Goal: Information Seeking & Learning: Check status

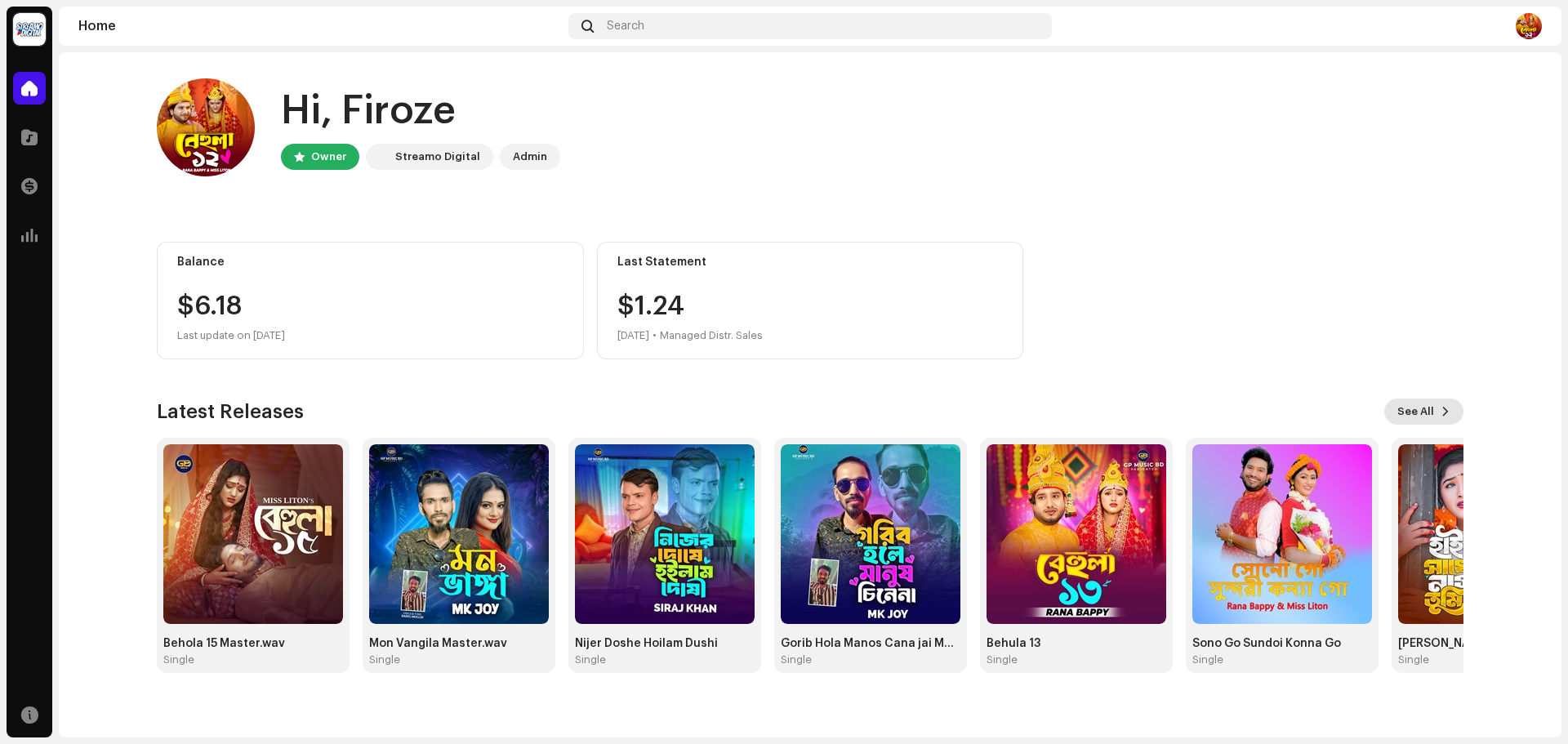
click at [1442, 416] on span at bounding box center [1446, 411] width 10 height 13
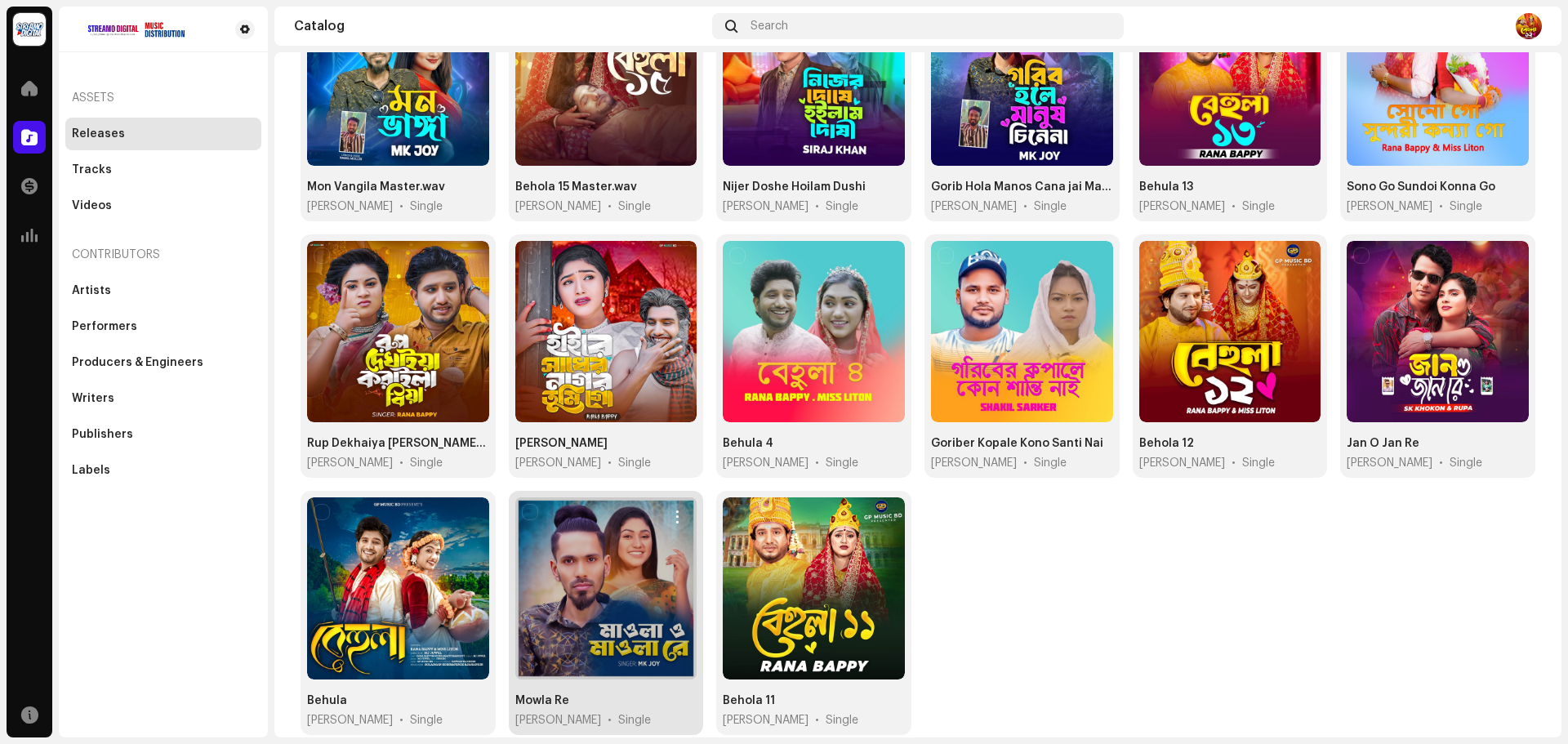
scroll to position [195, 0]
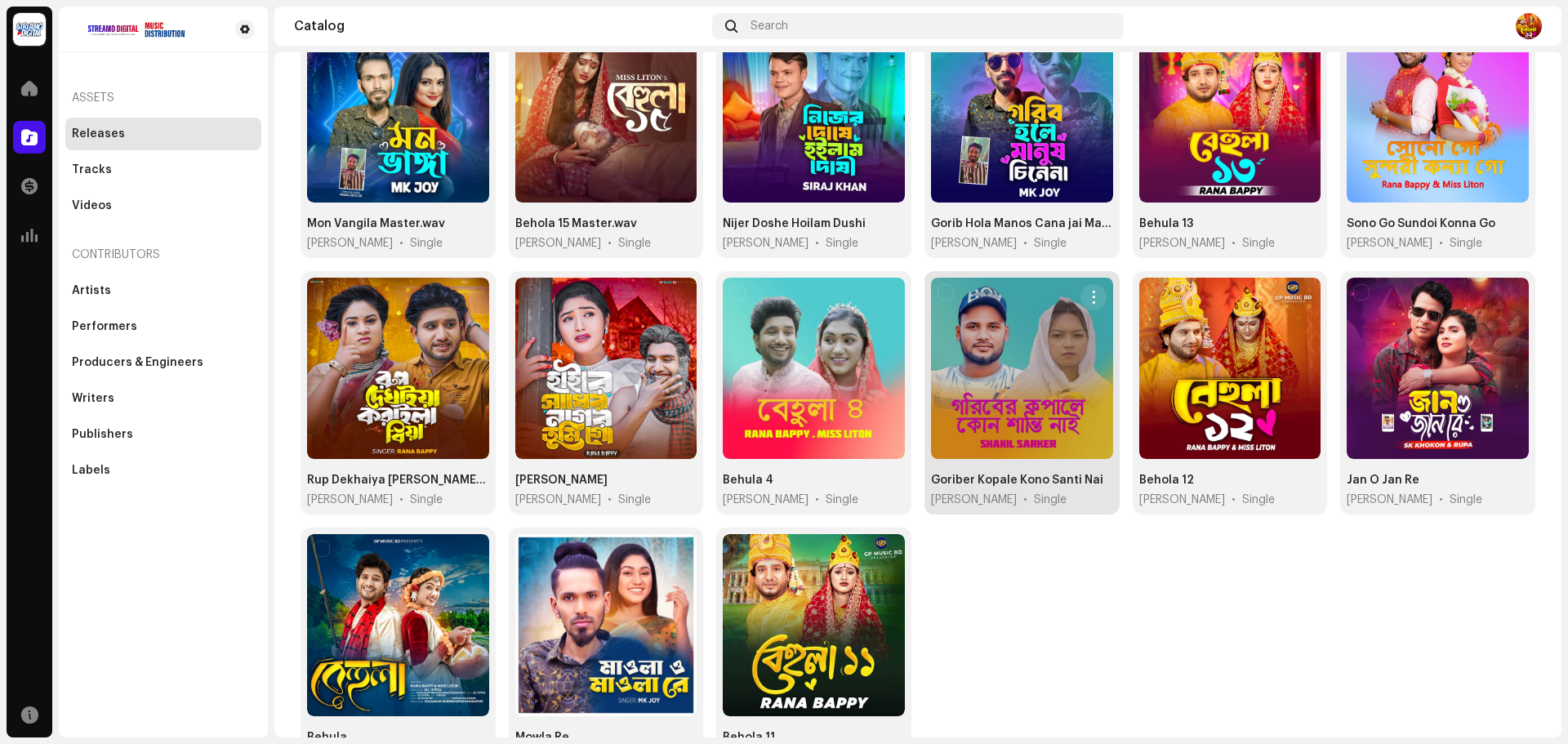
click at [1023, 429] on div at bounding box center [1022, 369] width 182 height 182
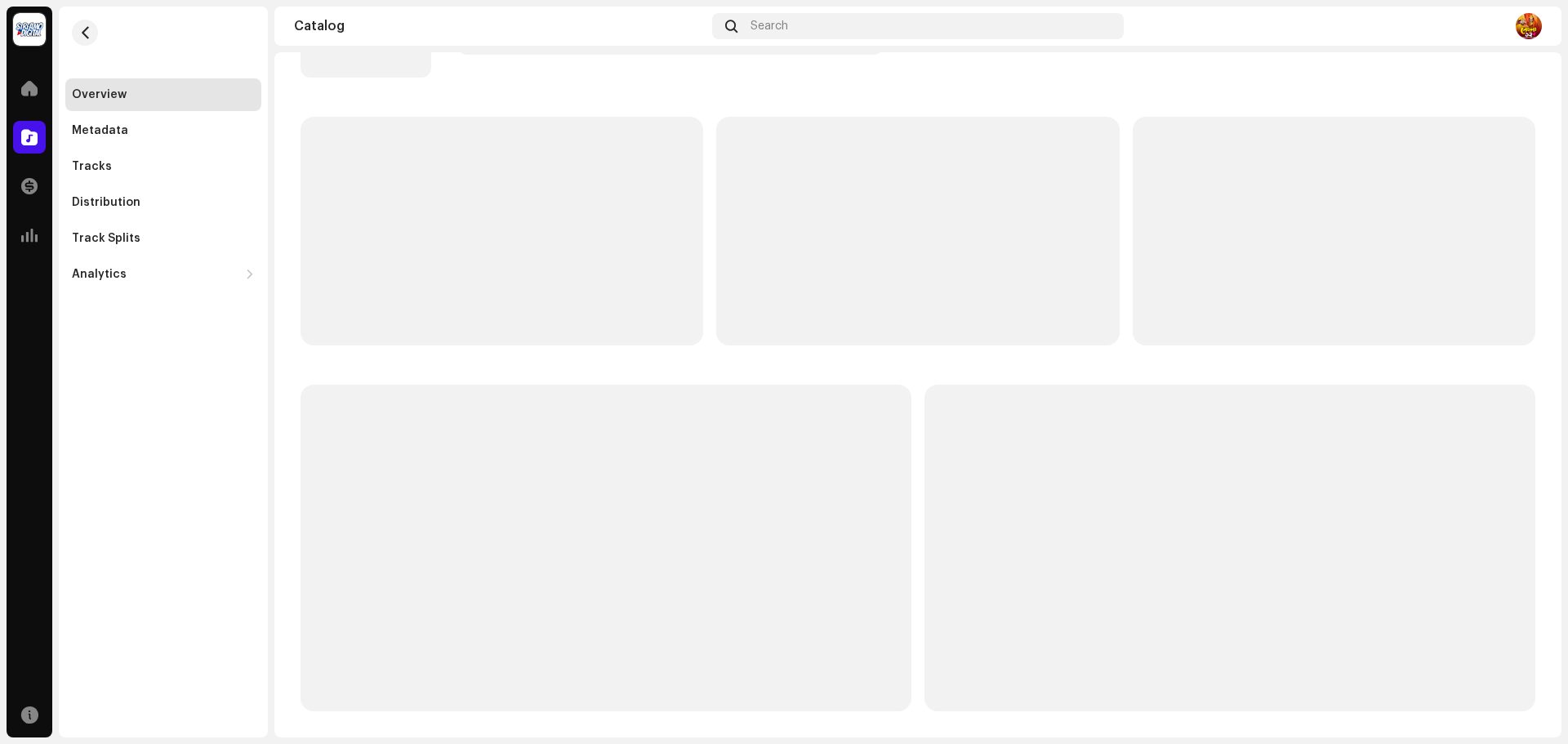
scroll to position [1, 0]
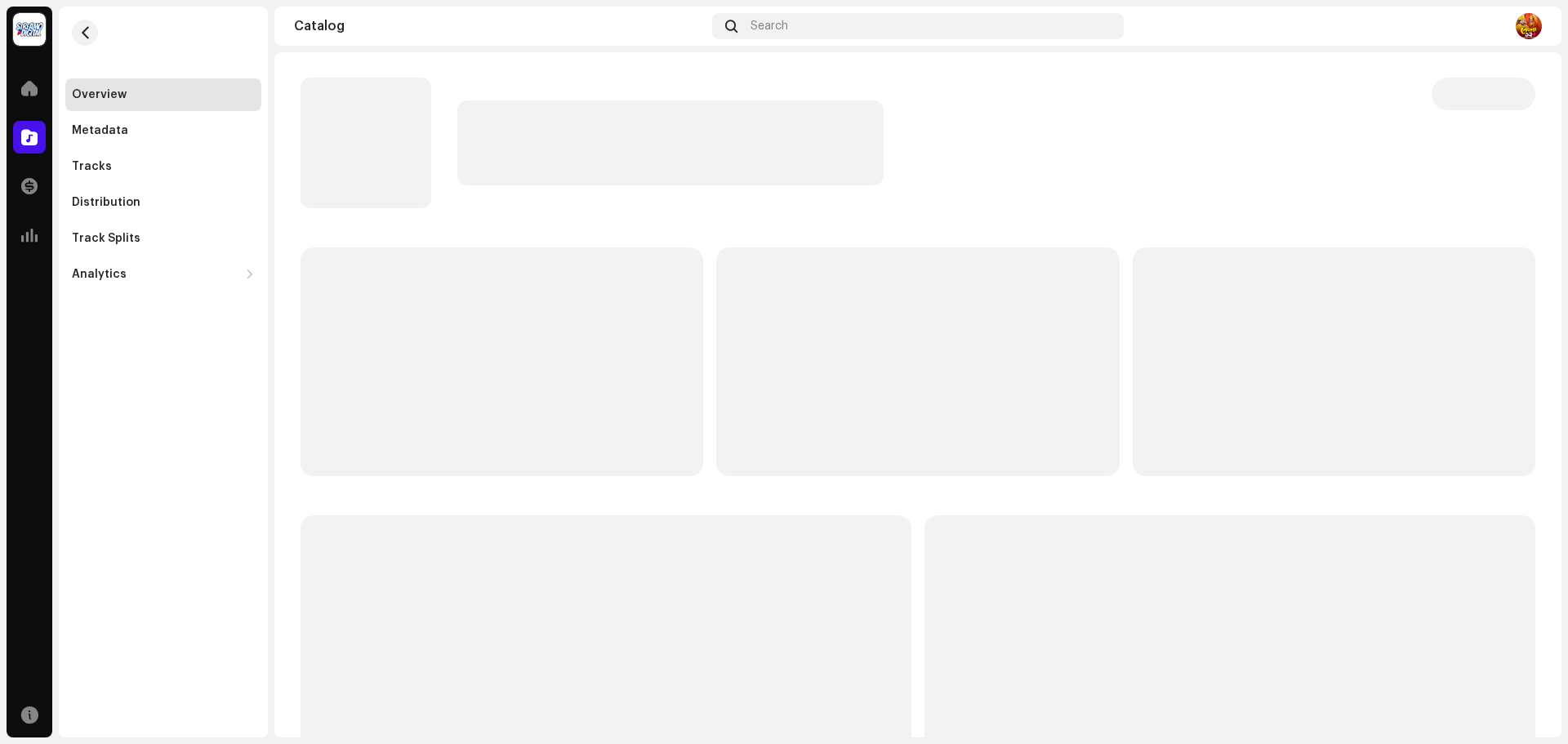
click at [1023, 429] on p-skeleton at bounding box center [917, 361] width 403 height 229
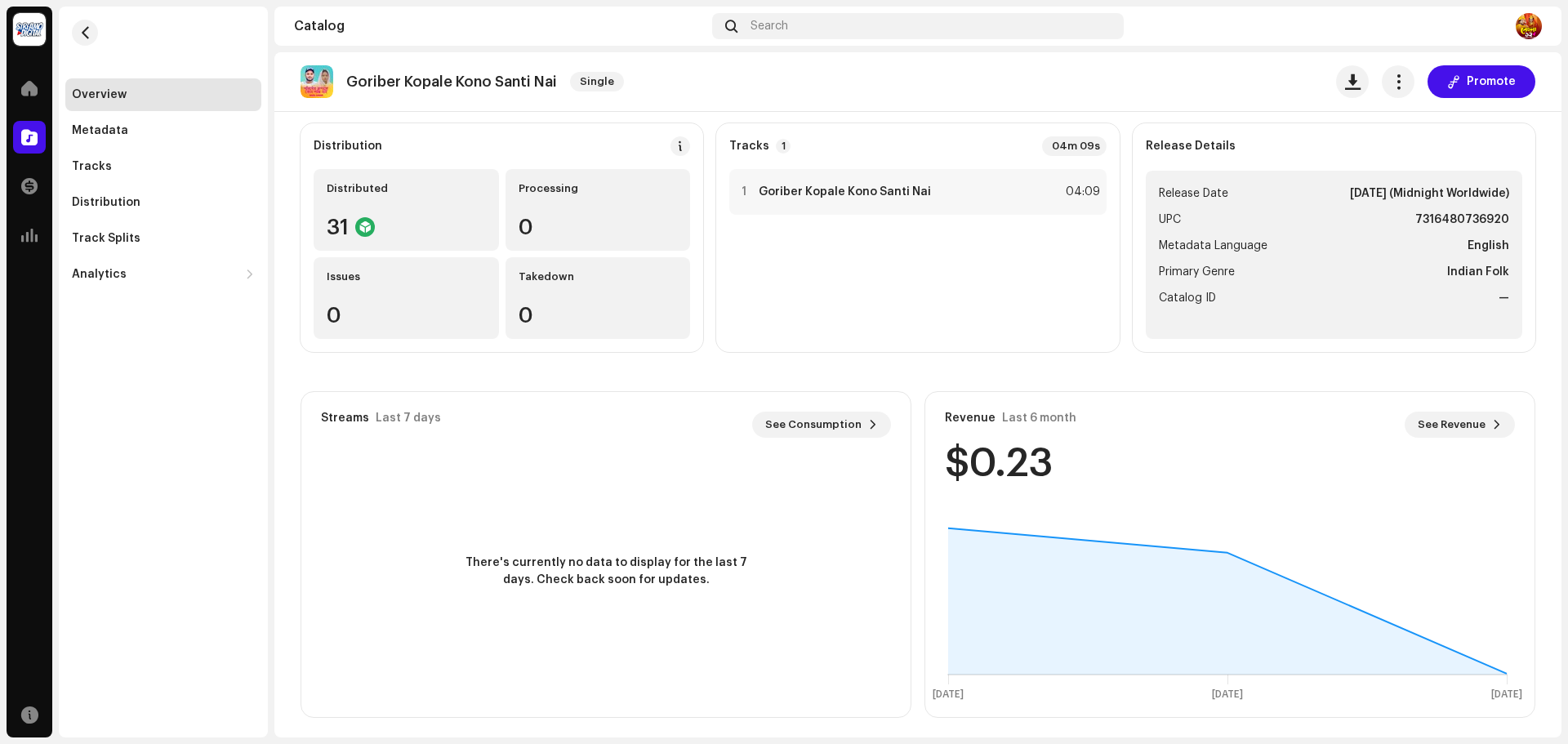
scroll to position [132, 0]
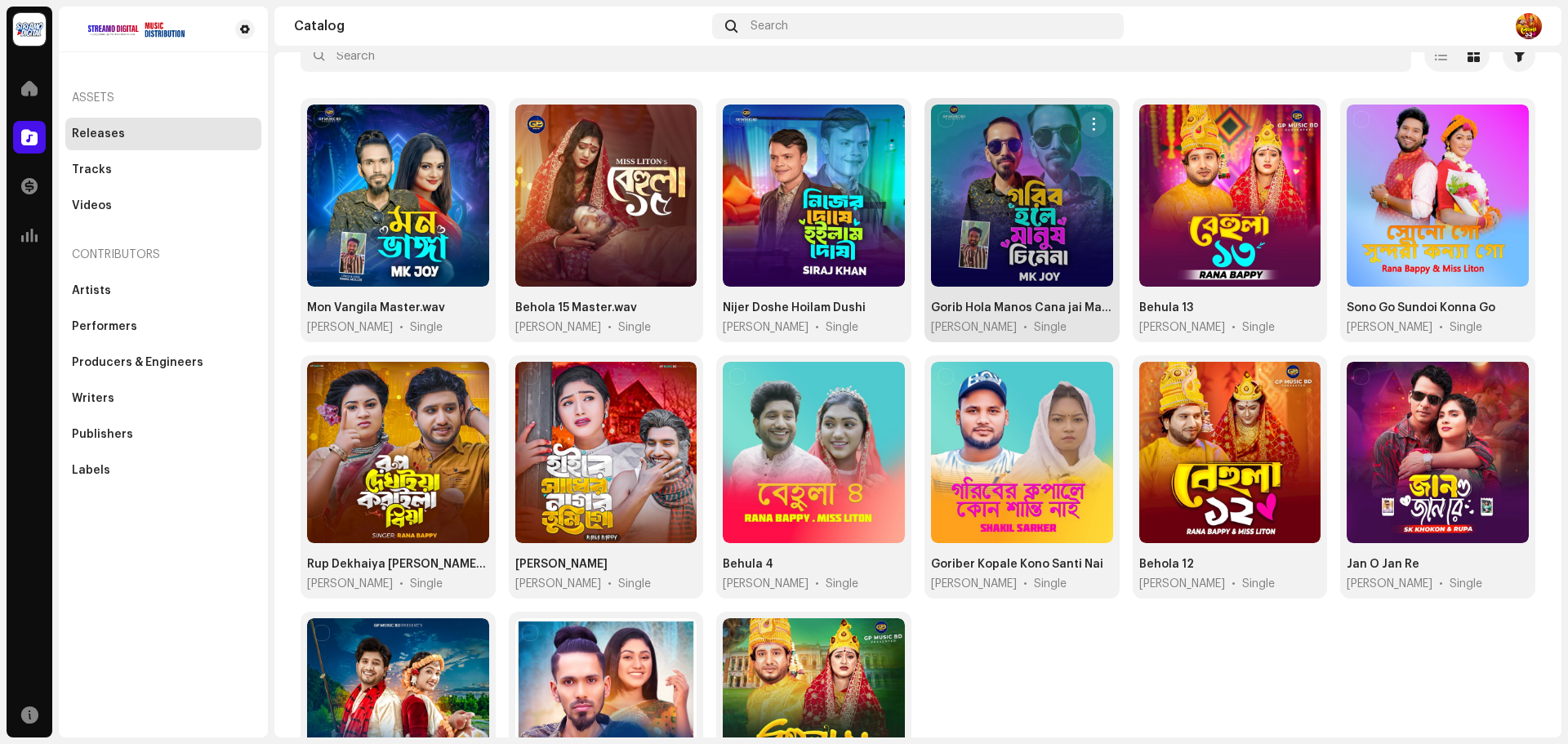
scroll to position [277, 0]
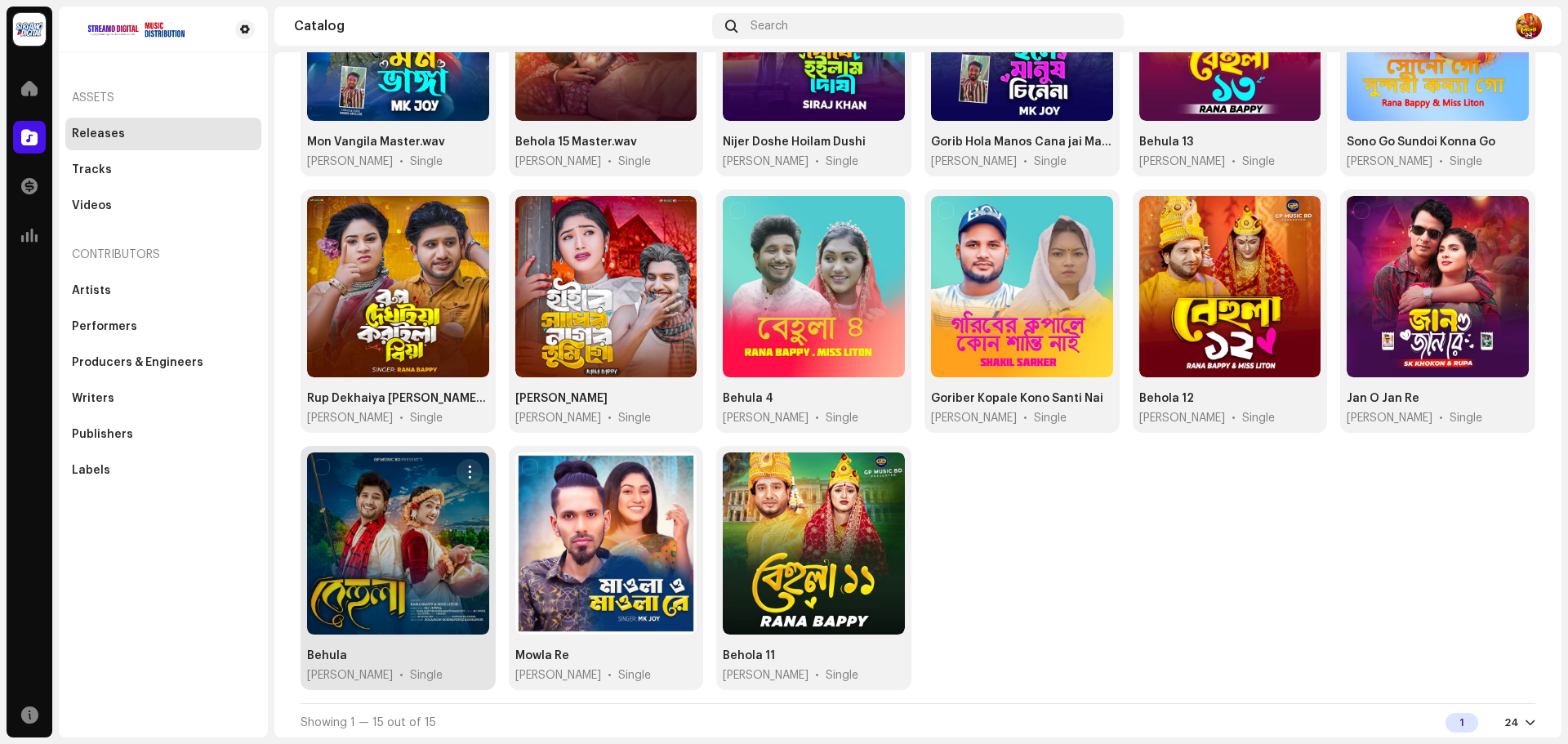
click at [396, 529] on div at bounding box center [398, 543] width 182 height 182
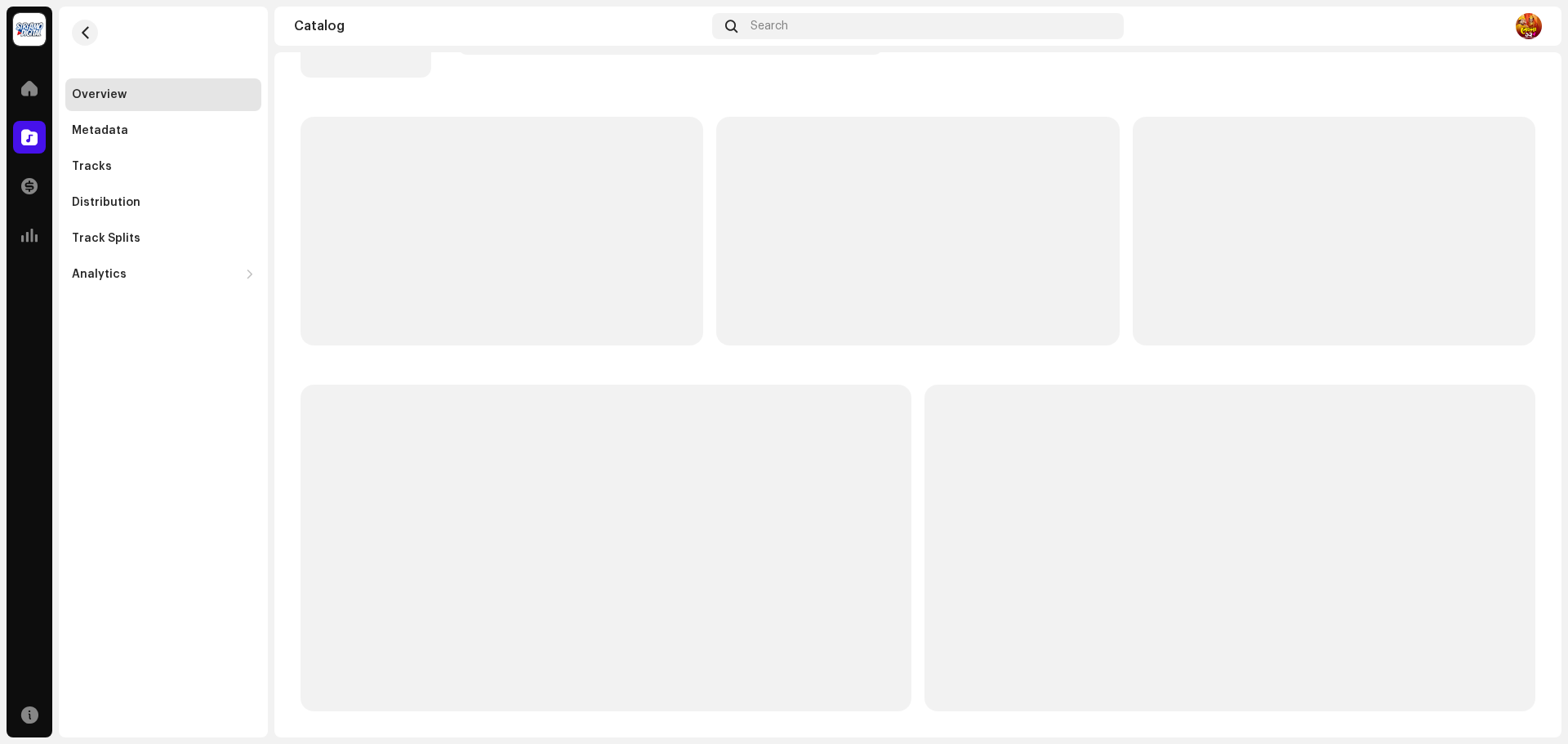
scroll to position [3, 0]
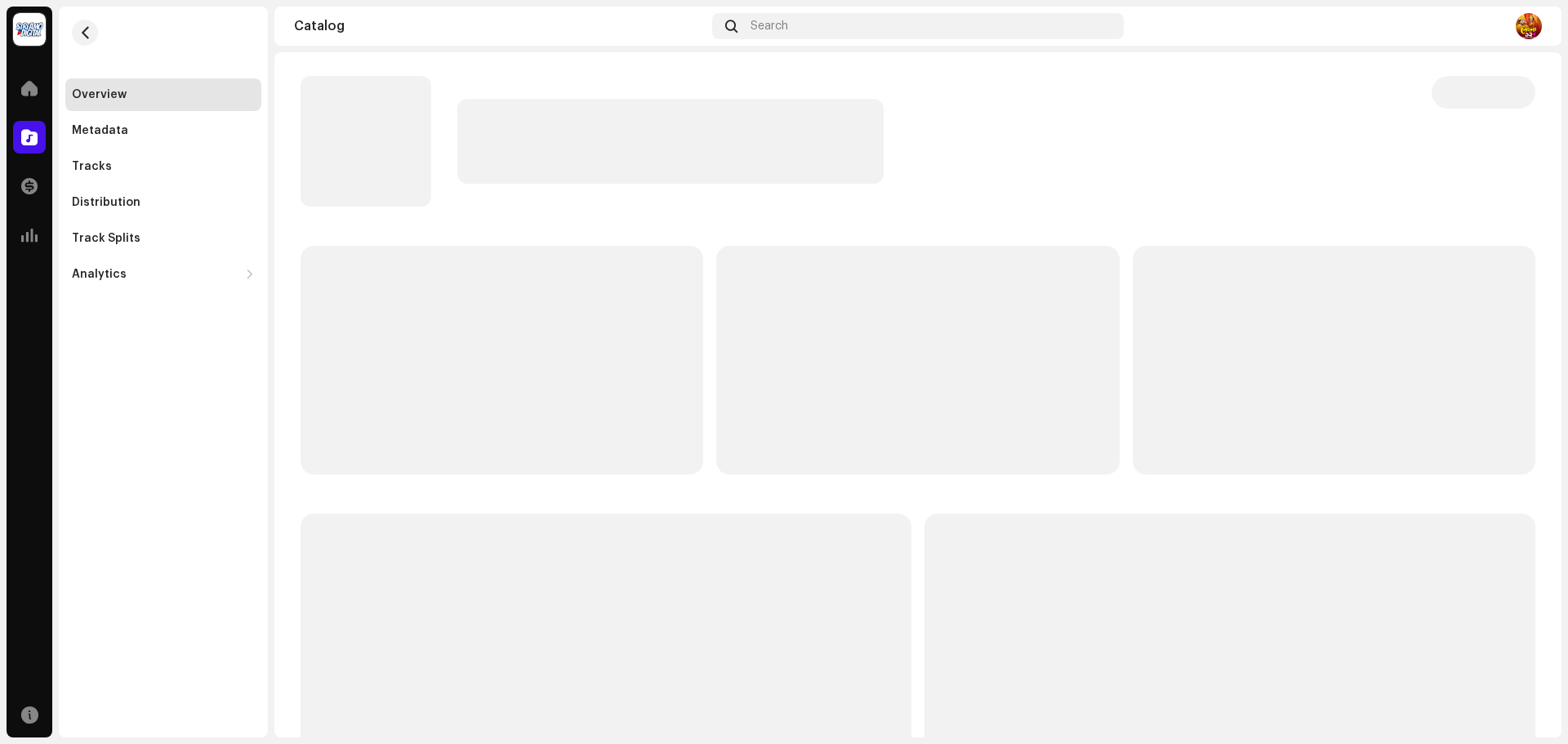
click at [396, 529] on p-skeleton at bounding box center [606, 677] width 611 height 326
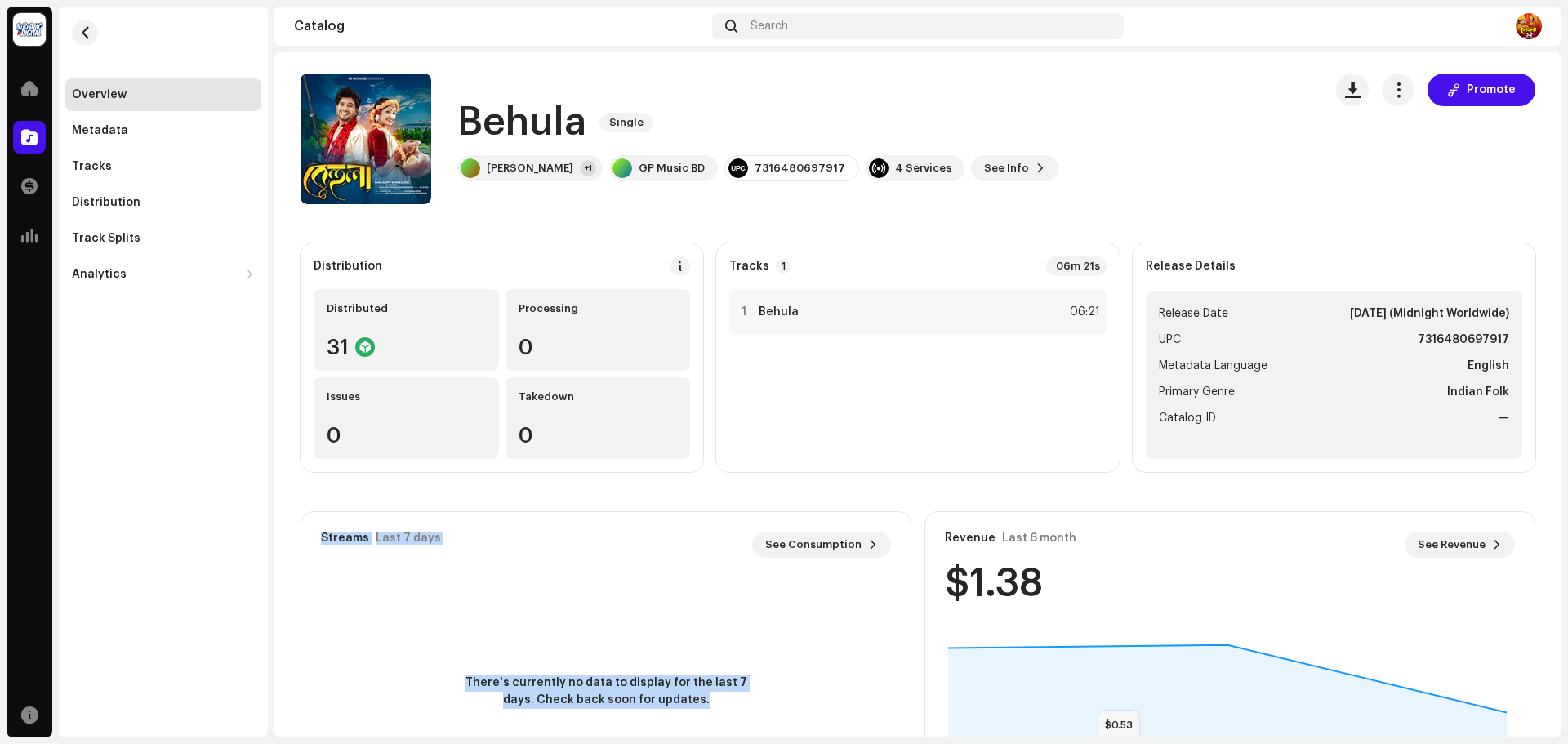
scroll to position [0, 0]
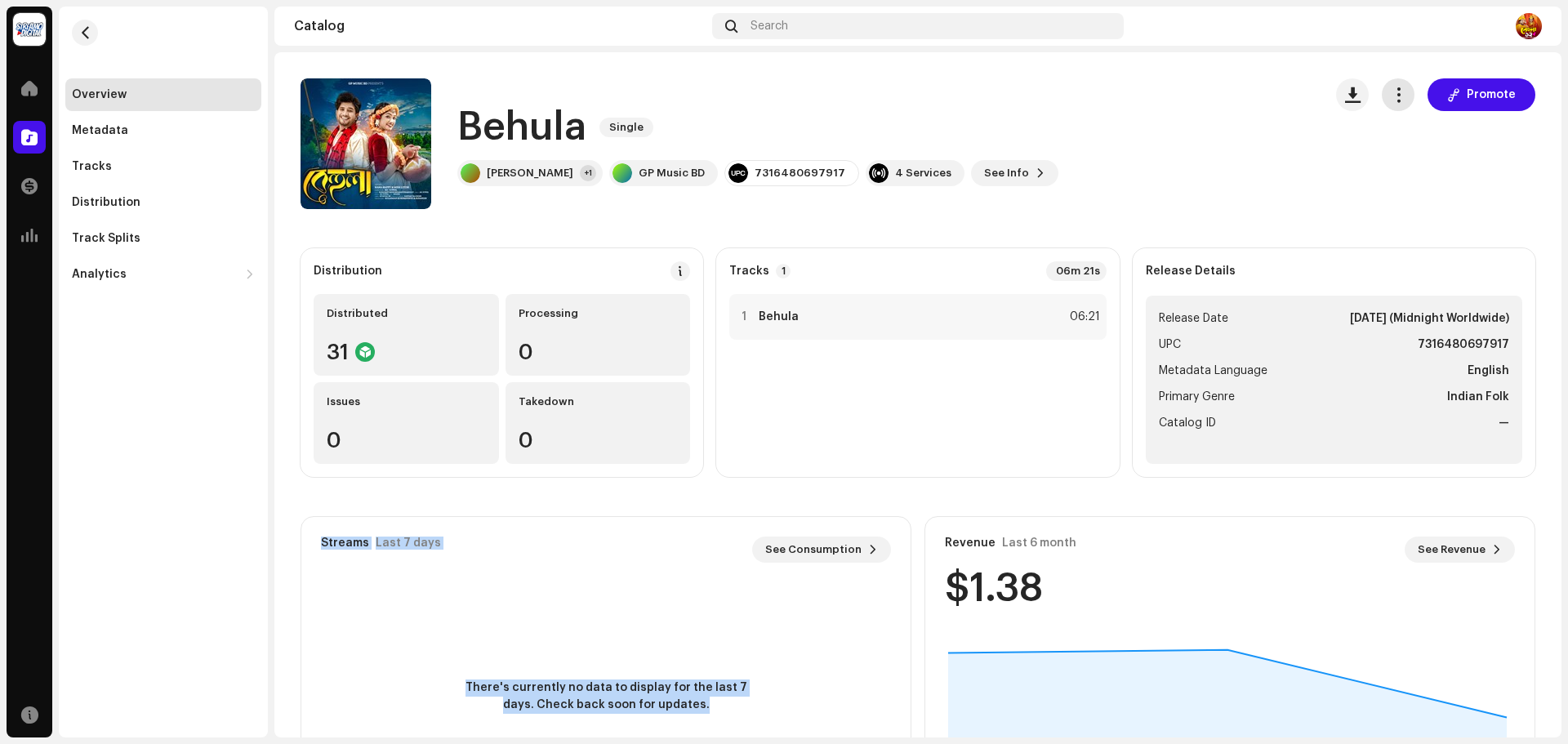
click at [1391, 99] on span "button" at bounding box center [1398, 94] width 15 height 13
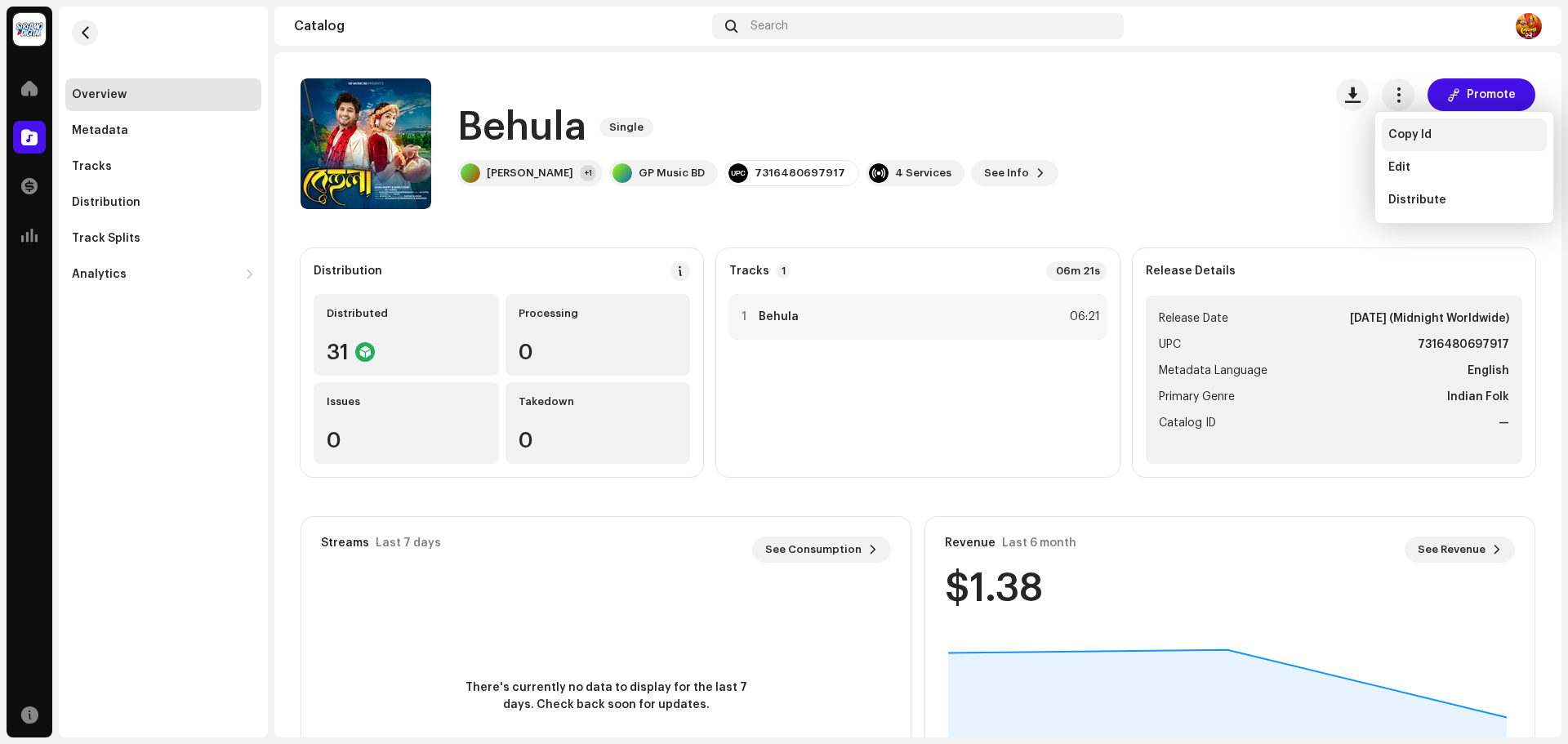
click at [1396, 138] on span "Copy Id" at bounding box center [1409, 134] width 43 height 13
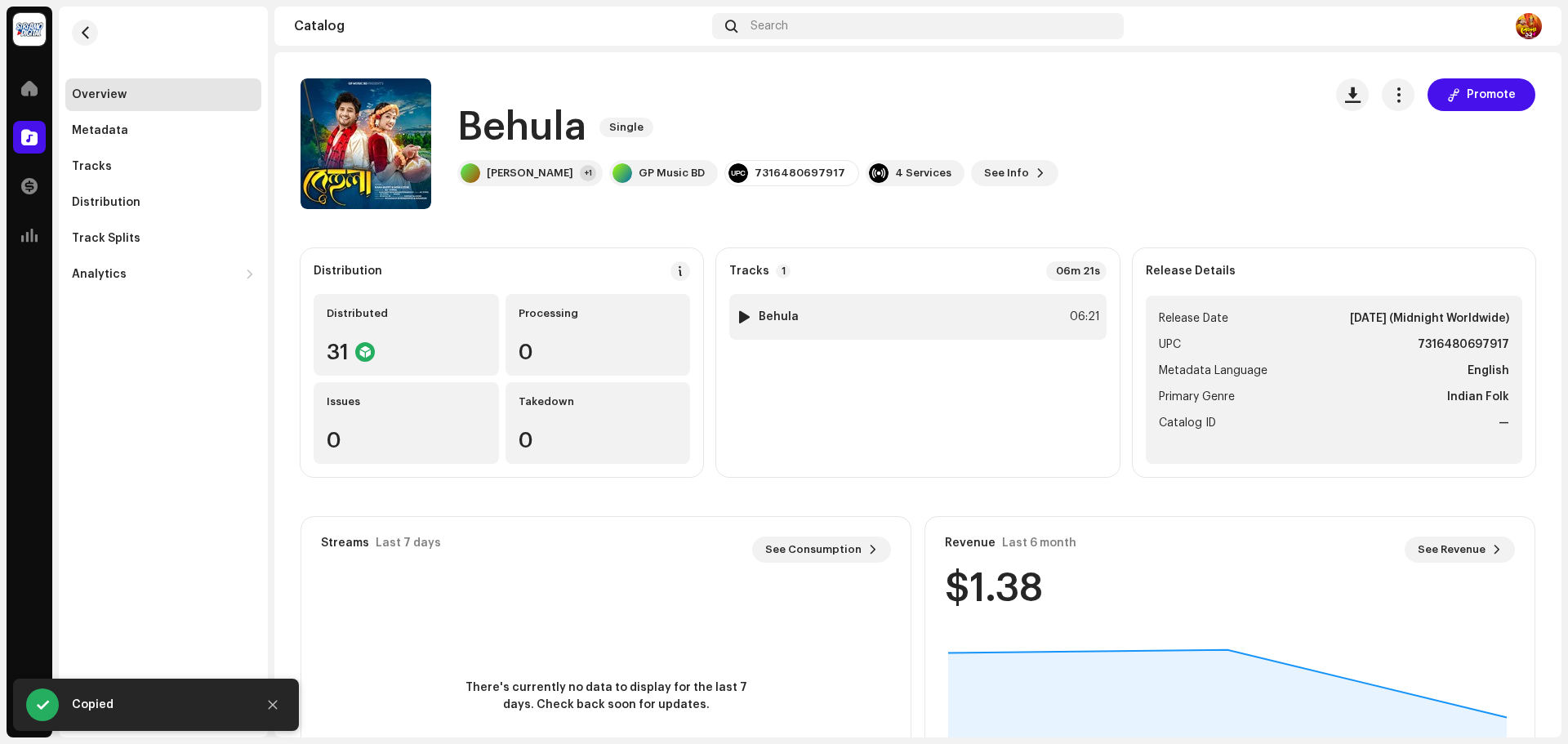
click at [1027, 315] on div "1 Behula 06:21" at bounding box center [917, 316] width 376 height 46
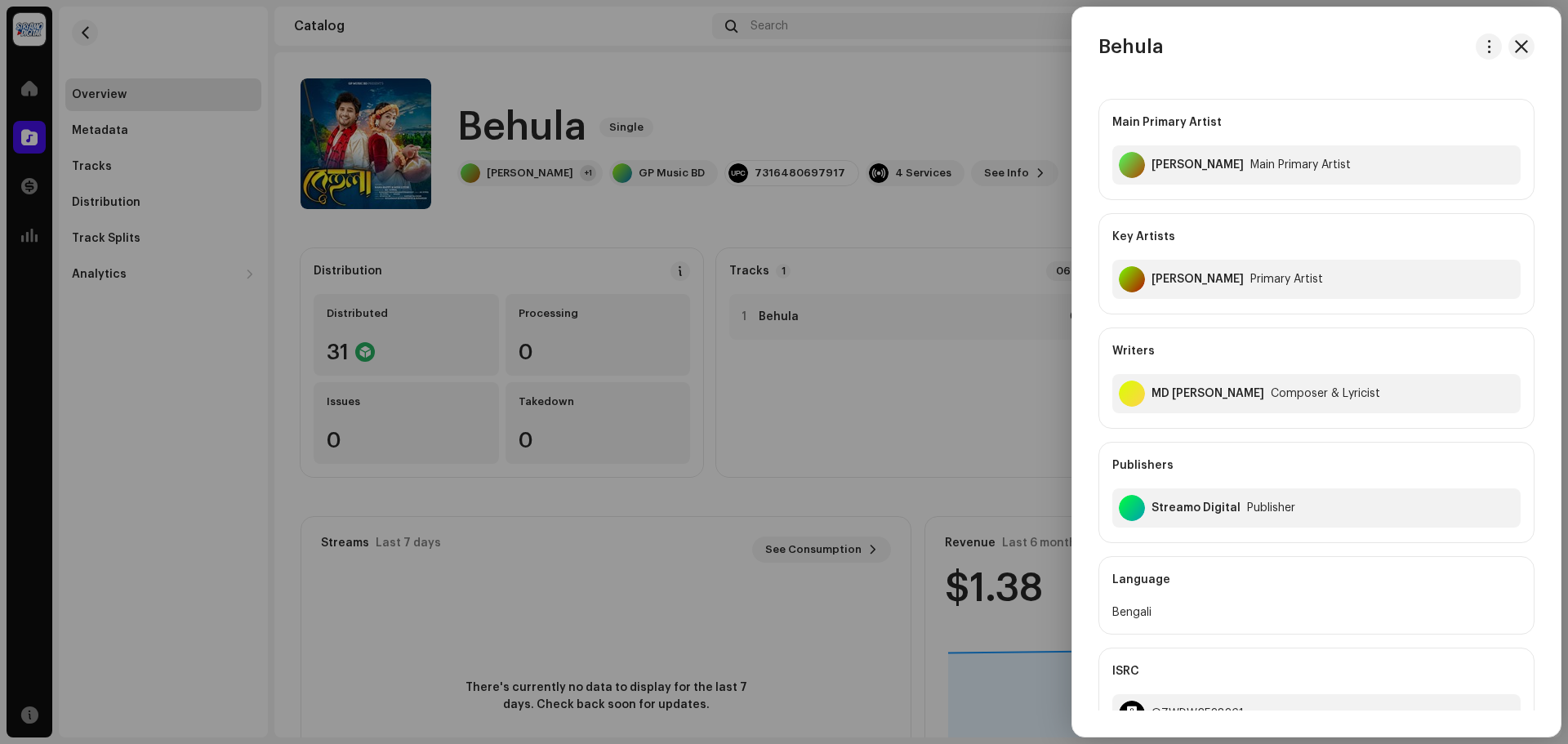
click at [158, 494] on div at bounding box center [784, 372] width 1568 height 744
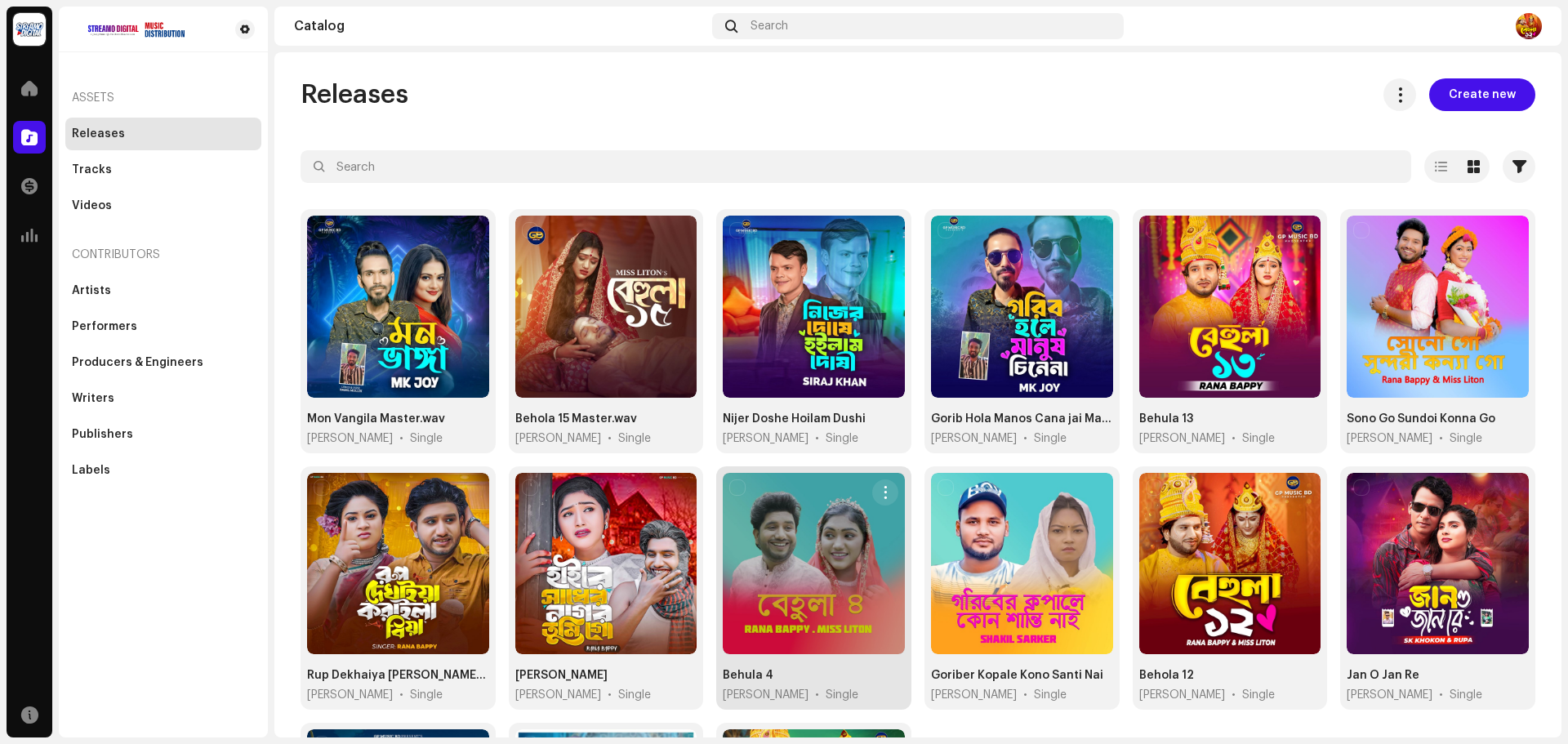
click at [827, 575] on div at bounding box center [814, 563] width 182 height 182
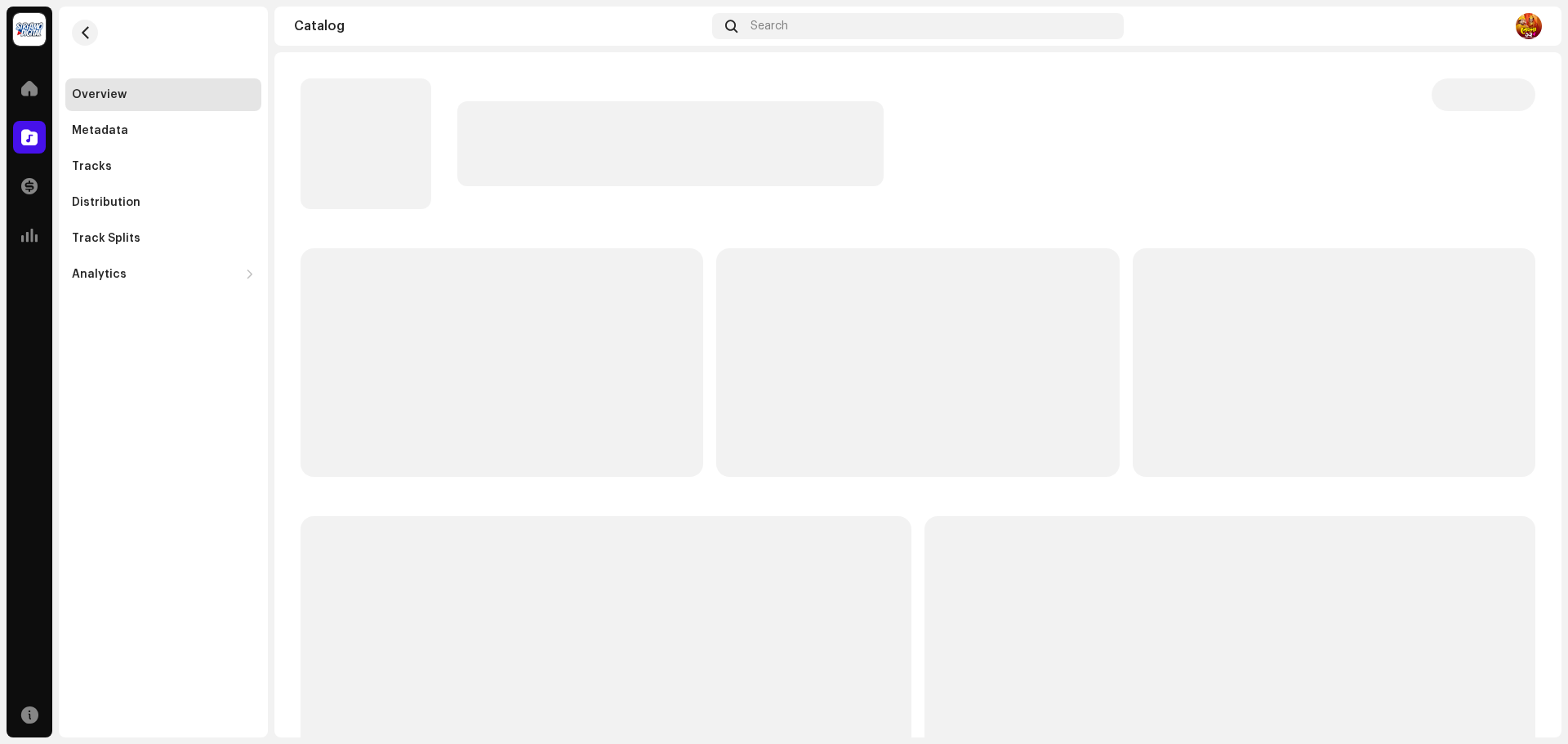
click at [827, 575] on p-skeleton at bounding box center [606, 679] width 611 height 326
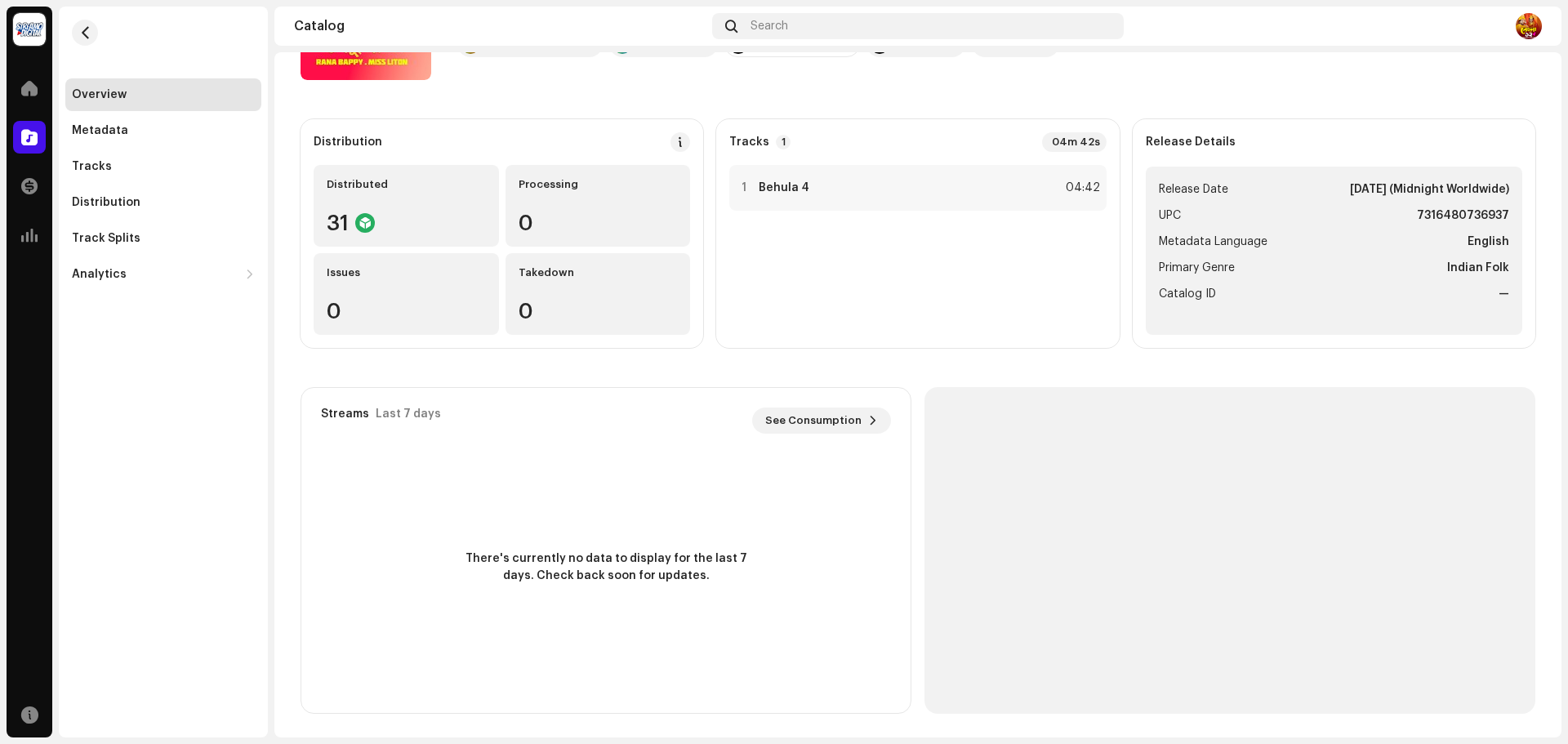
scroll to position [132, 0]
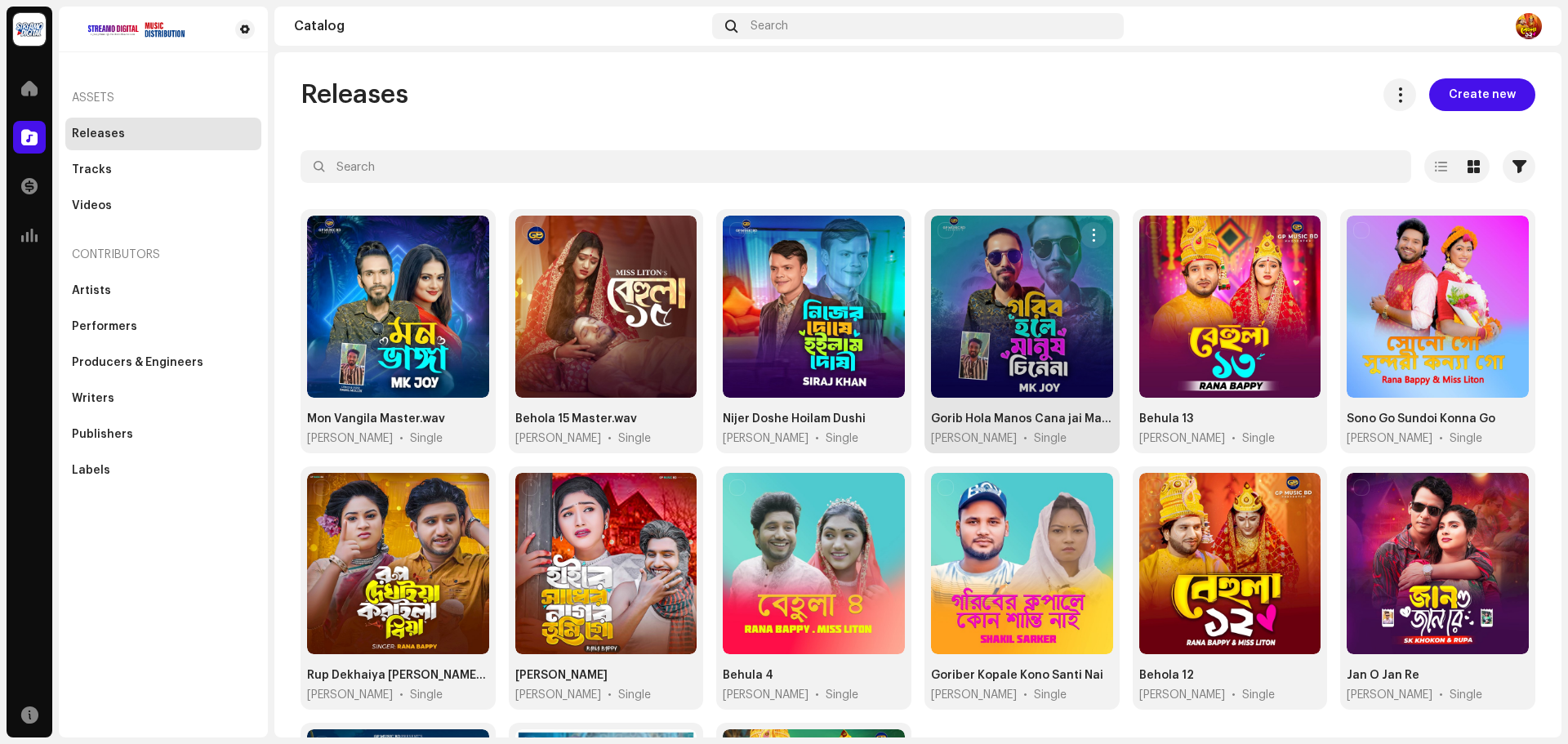
click at [980, 314] on div at bounding box center [1022, 307] width 182 height 182
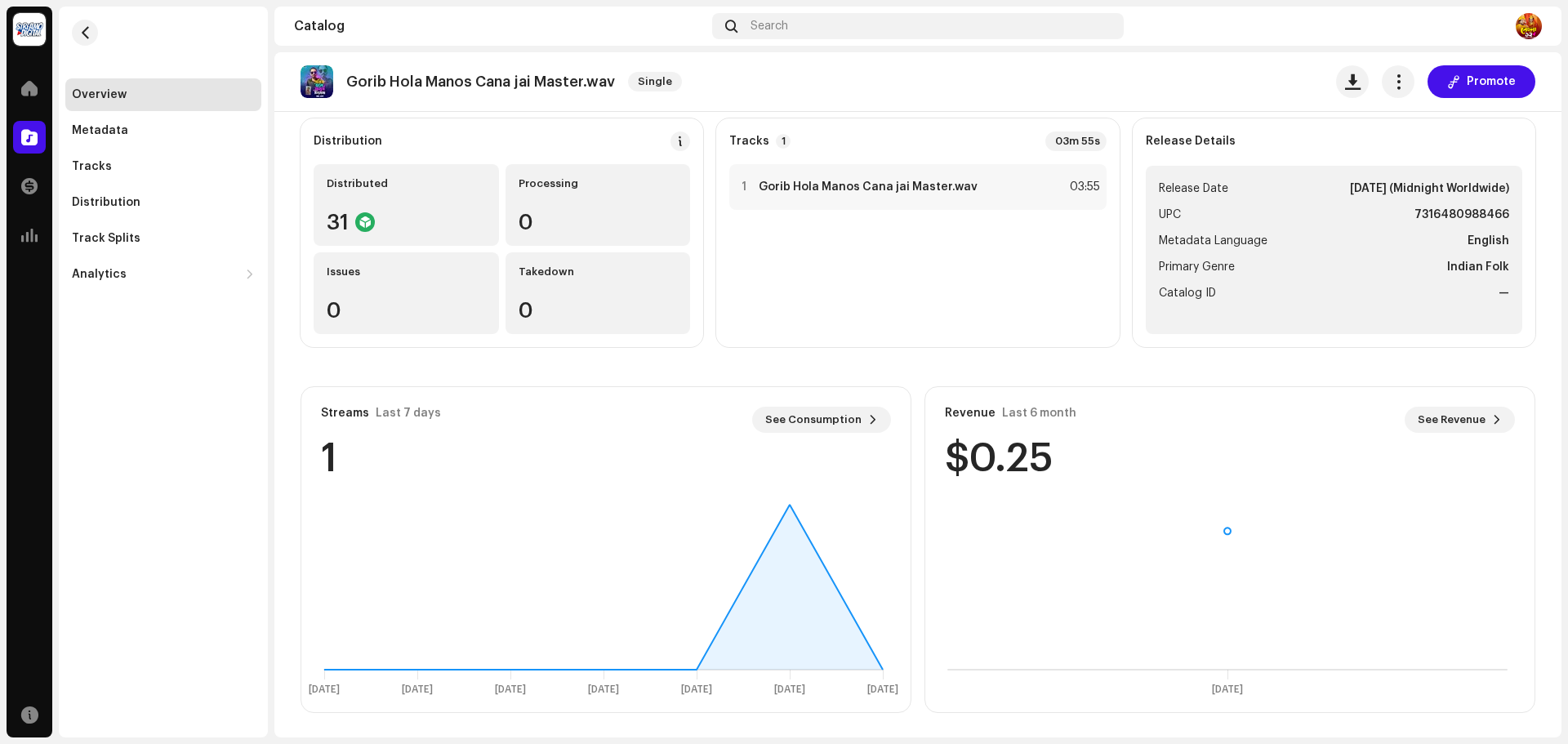
scroll to position [132, 0]
click at [95, 165] on div "Tracks" at bounding box center [91, 166] width 40 height 13
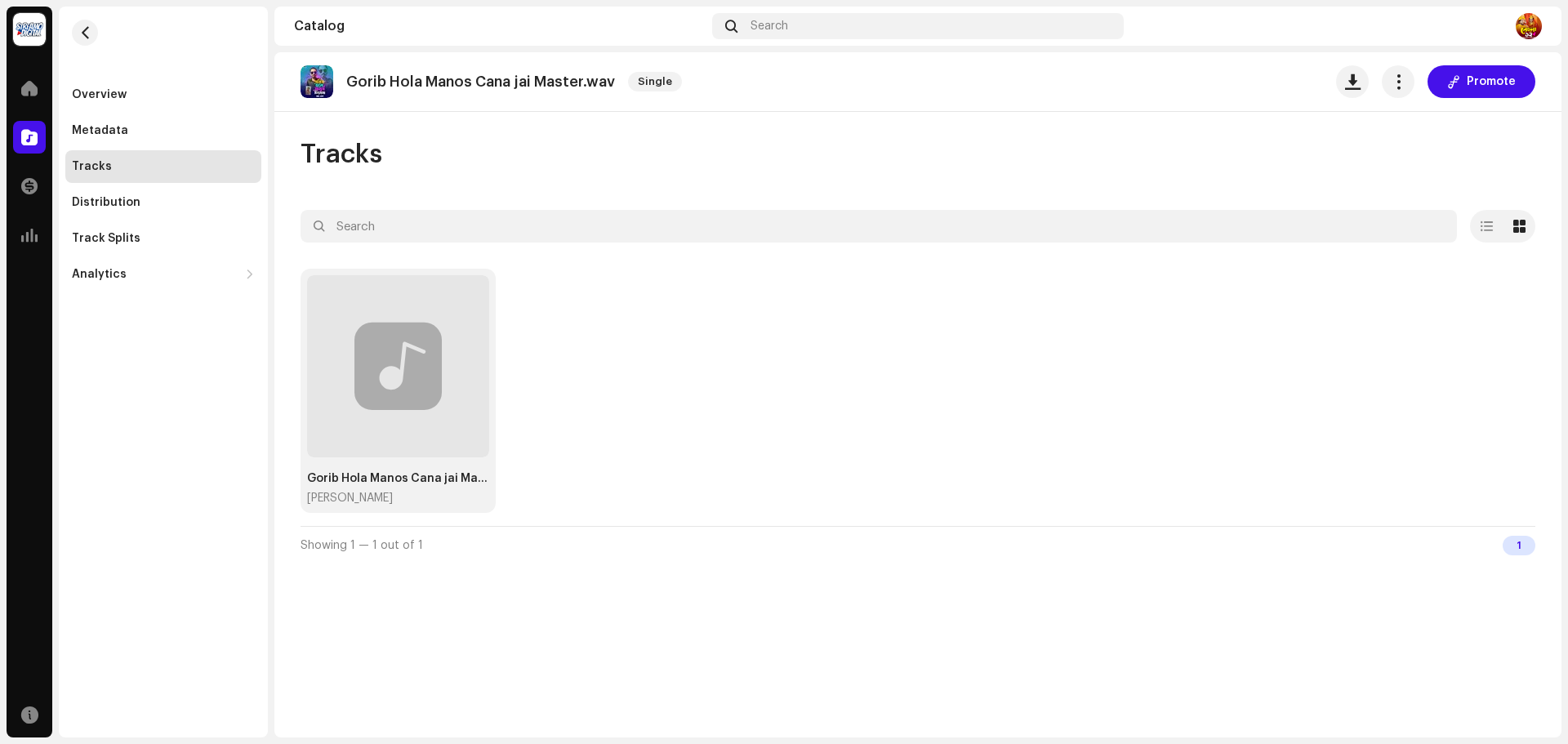
click at [114, 167] on div "Tracks" at bounding box center [163, 166] width 196 height 33
click at [1485, 235] on div at bounding box center [1486, 226] width 33 height 33
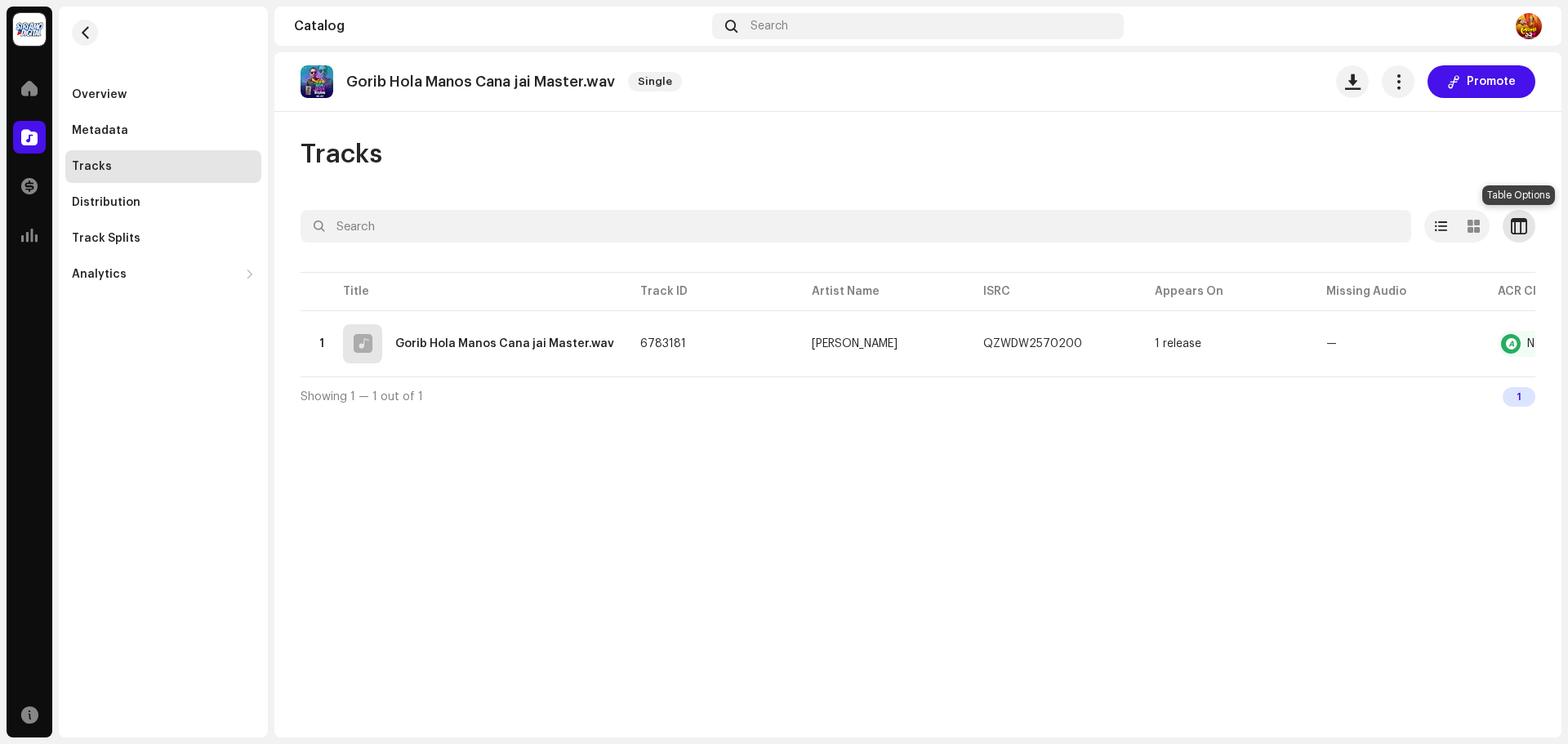
click at [1511, 230] on span "button" at bounding box center [1518, 225] width 16 height 13
click at [1469, 236] on div at bounding box center [1473, 226] width 33 height 33
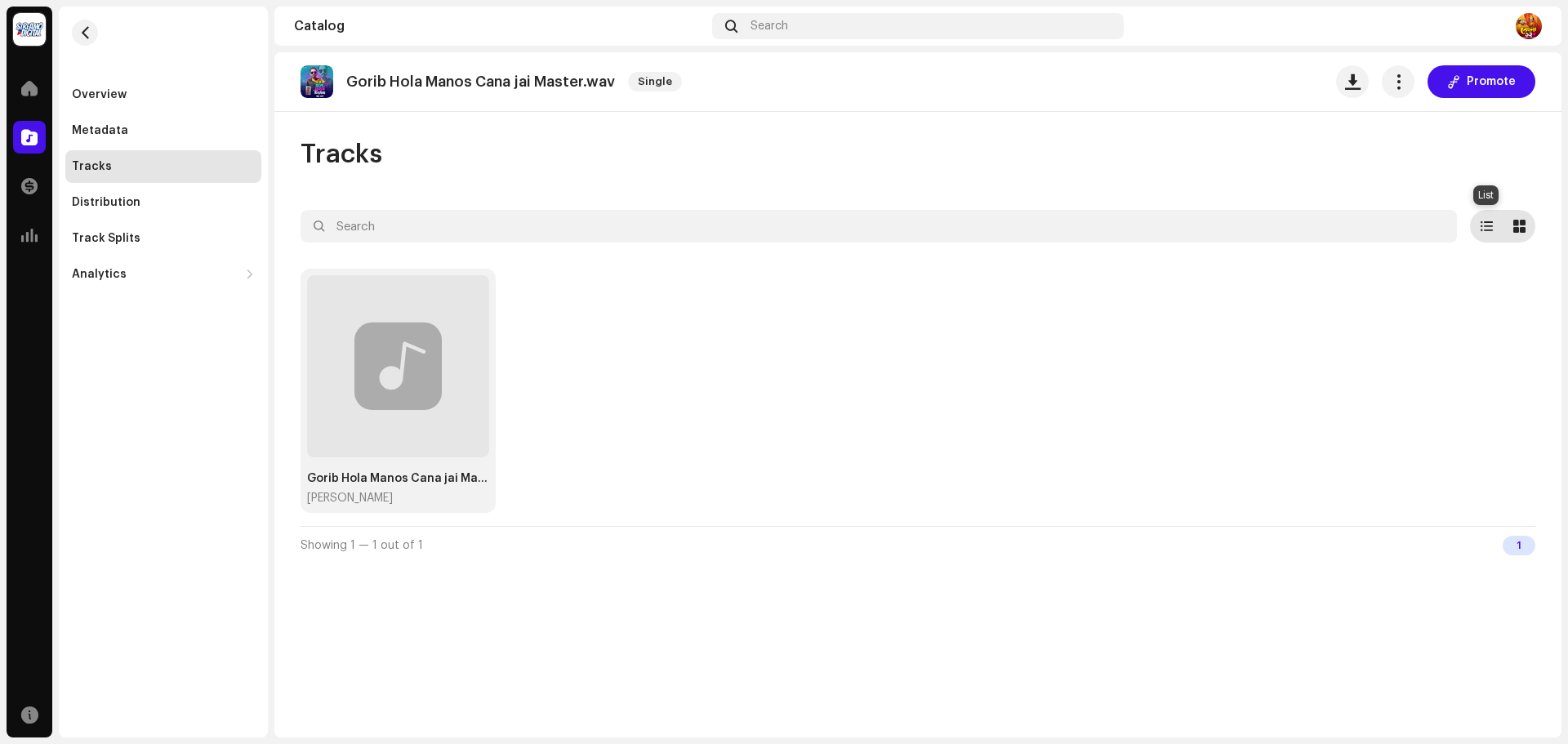
click at [1479, 229] on div at bounding box center [1486, 226] width 33 height 33
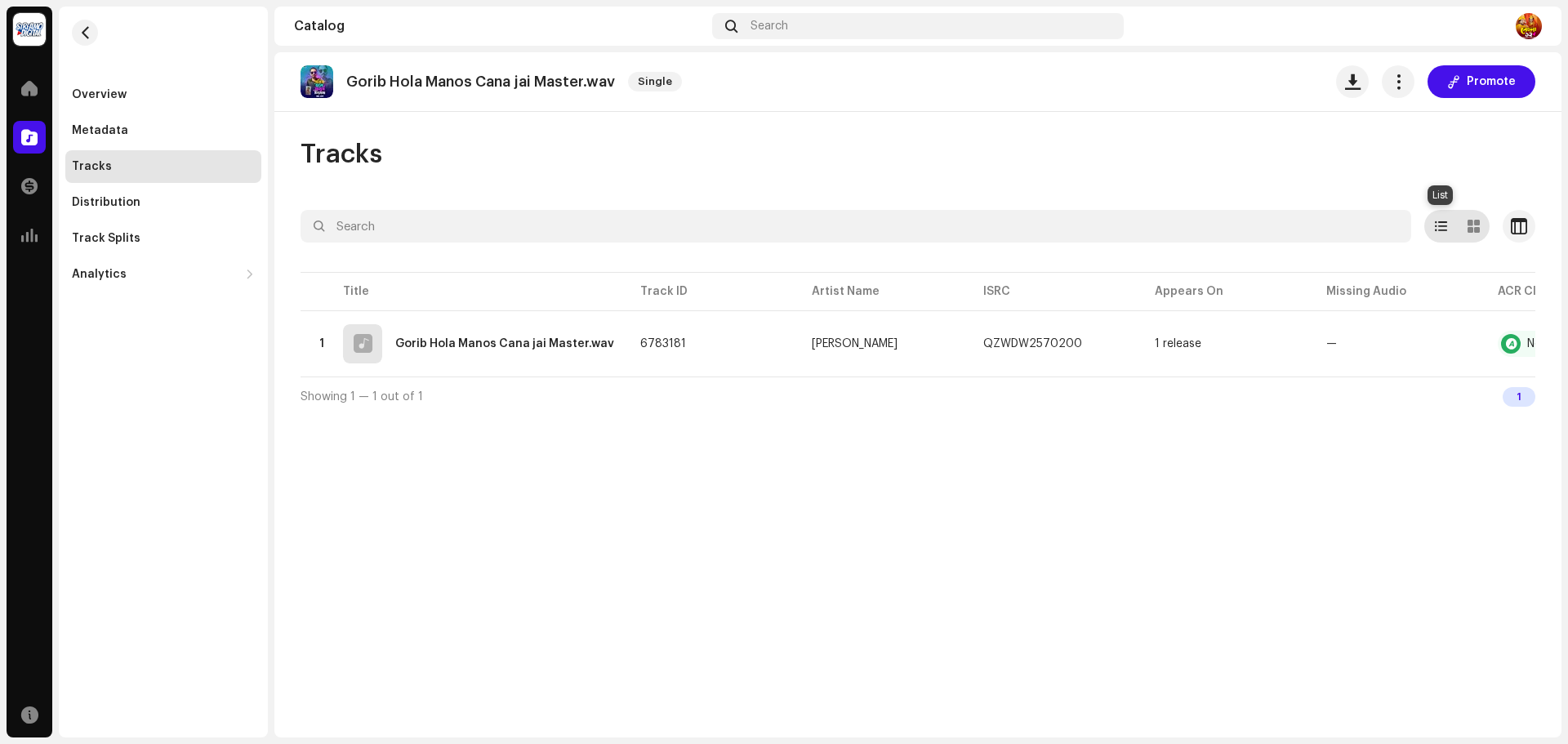
click at [1441, 227] on span at bounding box center [1441, 225] width 13 height 13
click at [102, 228] on div "Track Splits" at bounding box center [163, 238] width 196 height 33
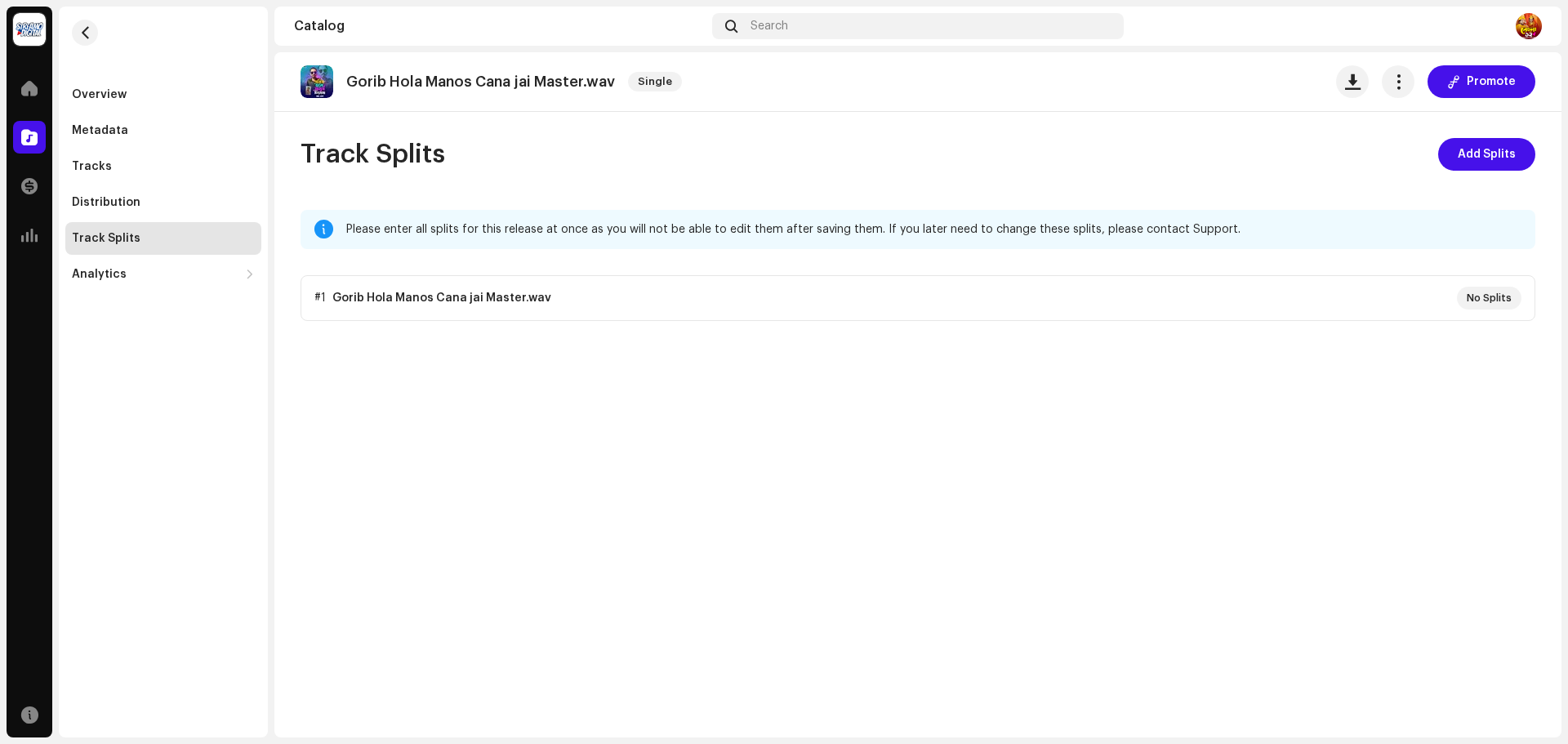
click at [102, 227] on div "Track Splits" at bounding box center [163, 238] width 196 height 33
click at [101, 266] on div "Analytics" at bounding box center [163, 274] width 196 height 33
click at [117, 387] on div "Revenue" at bounding box center [104, 381] width 51 height 13
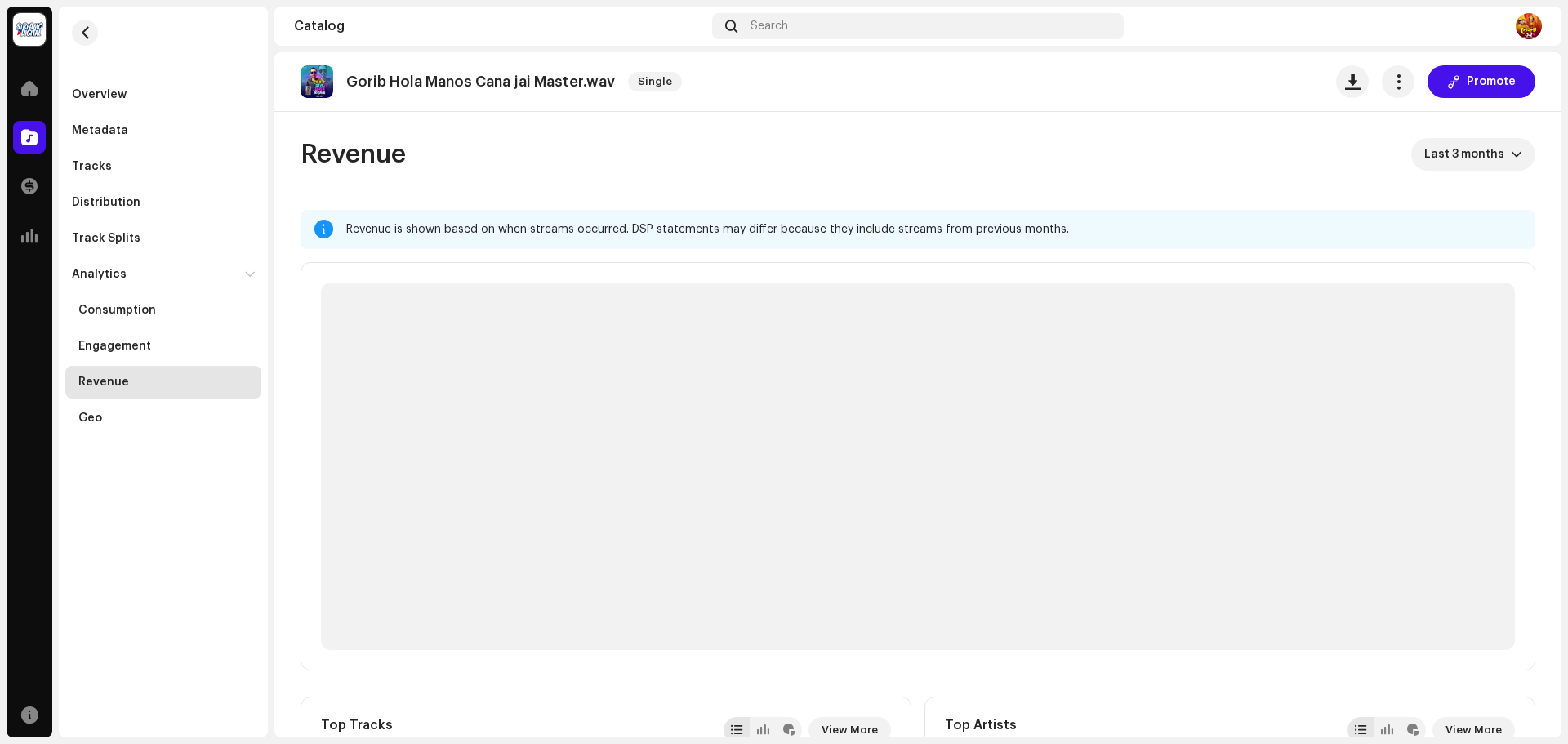
click at [117, 387] on div "Revenue" at bounding box center [104, 381] width 51 height 13
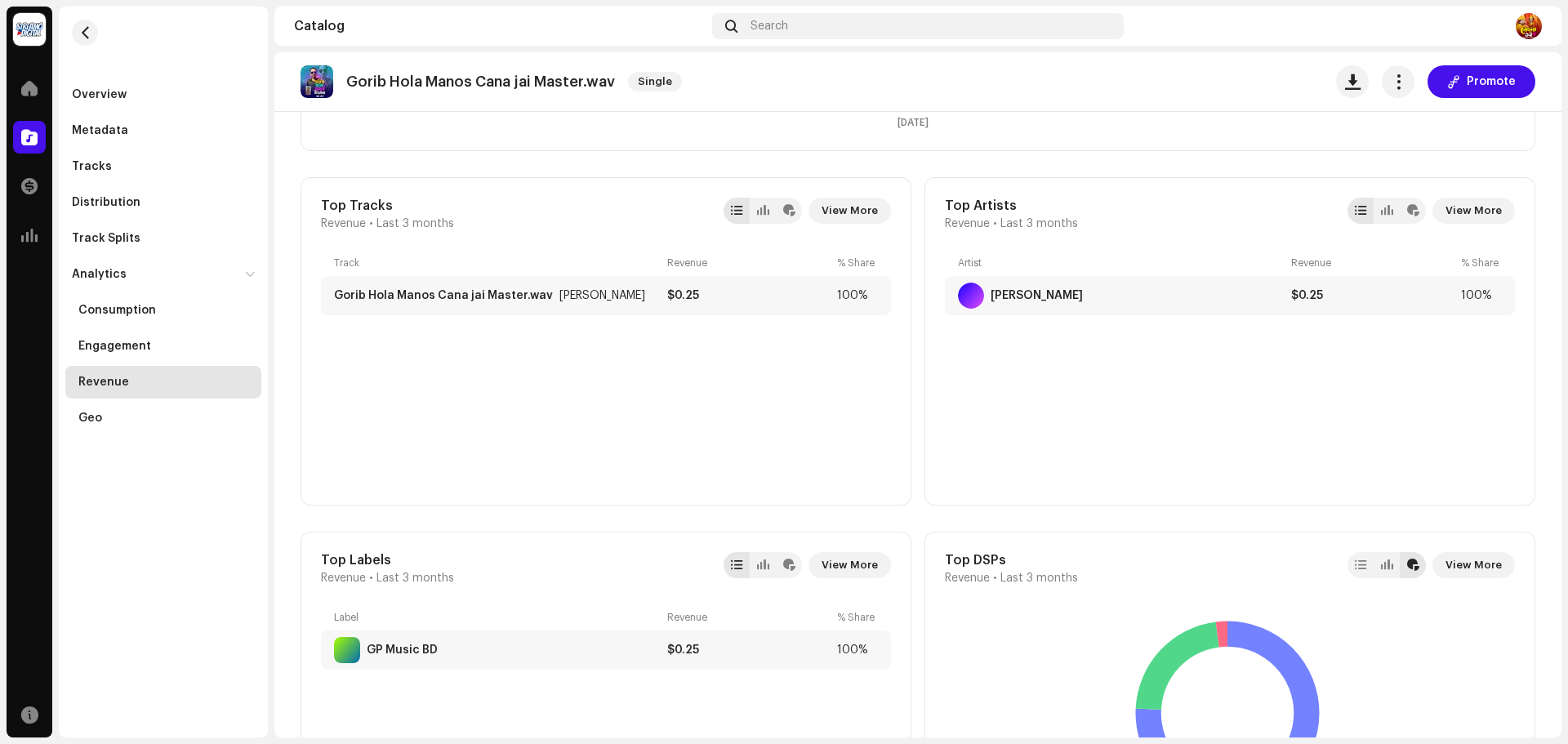
scroll to position [490, 0]
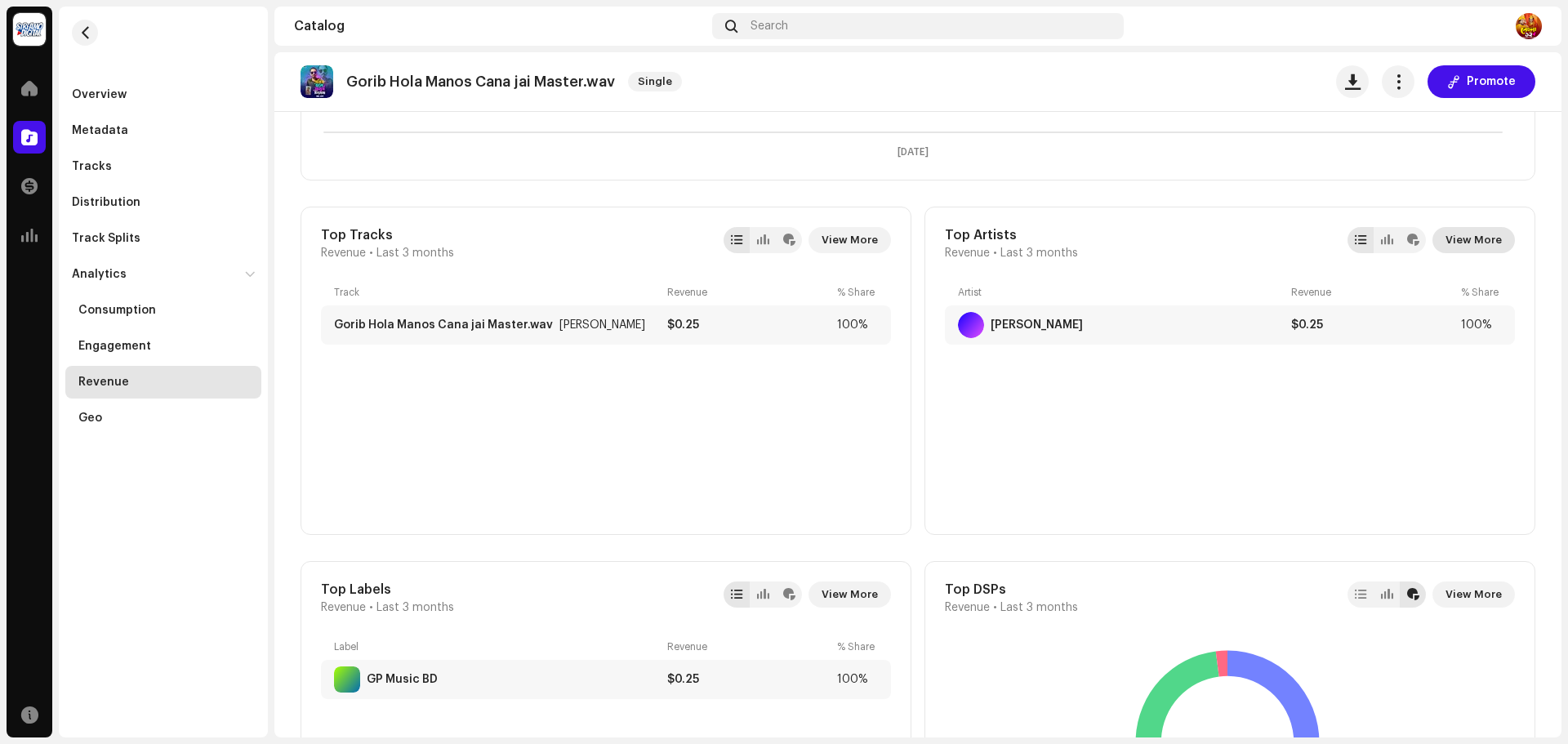
click at [1458, 243] on span "View More" at bounding box center [1473, 240] width 57 height 33
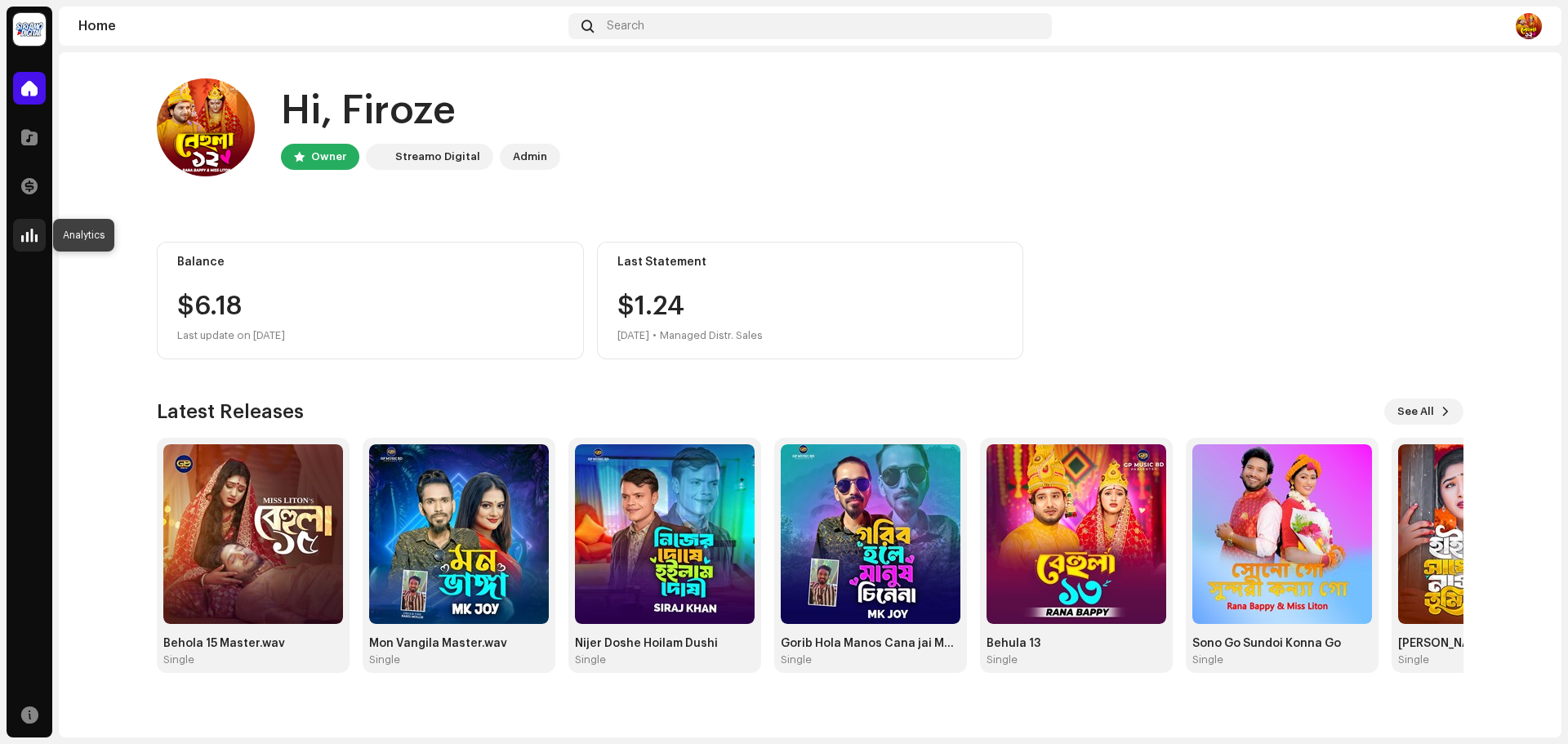
click at [31, 240] on span at bounding box center [29, 235] width 16 height 13
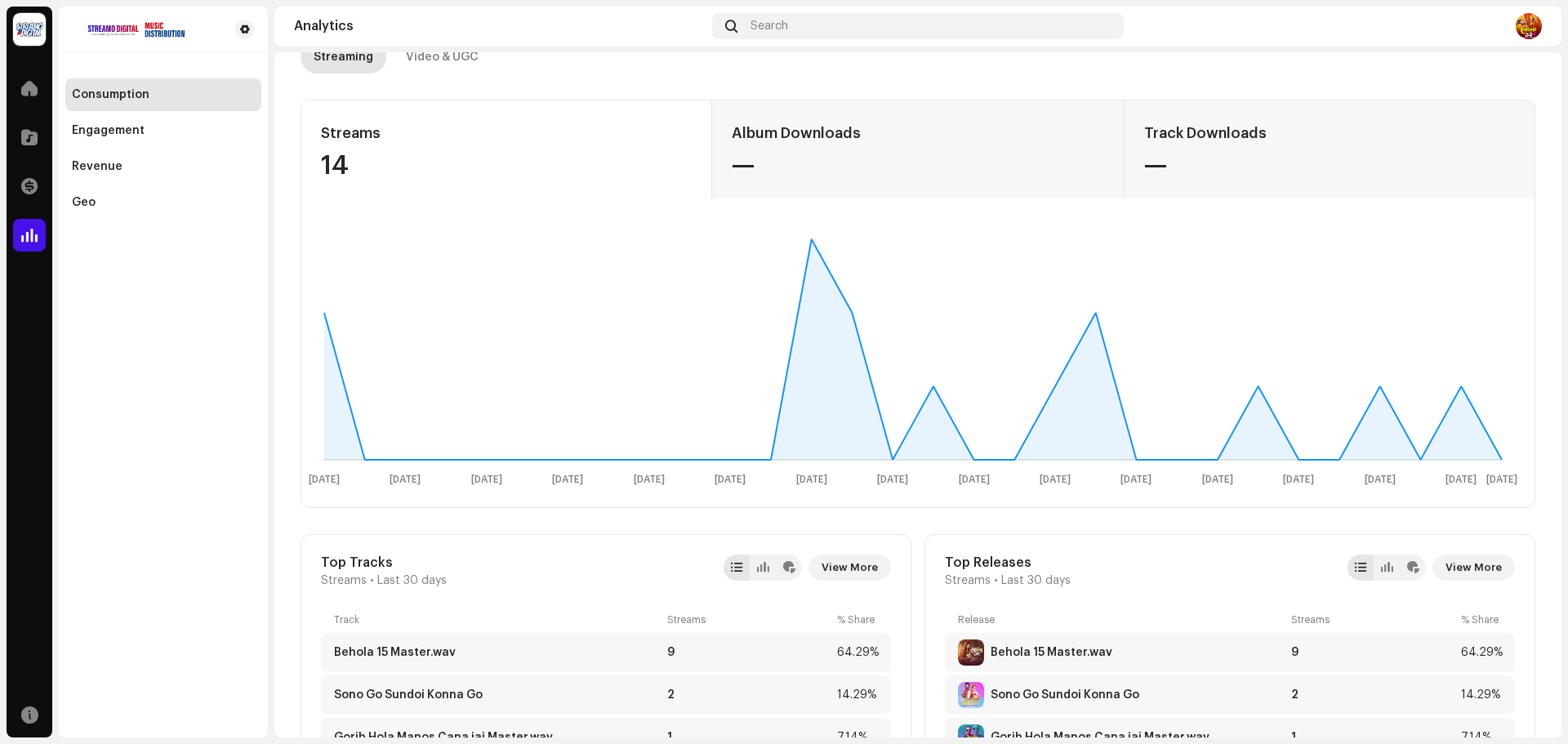
scroll to position [164, 0]
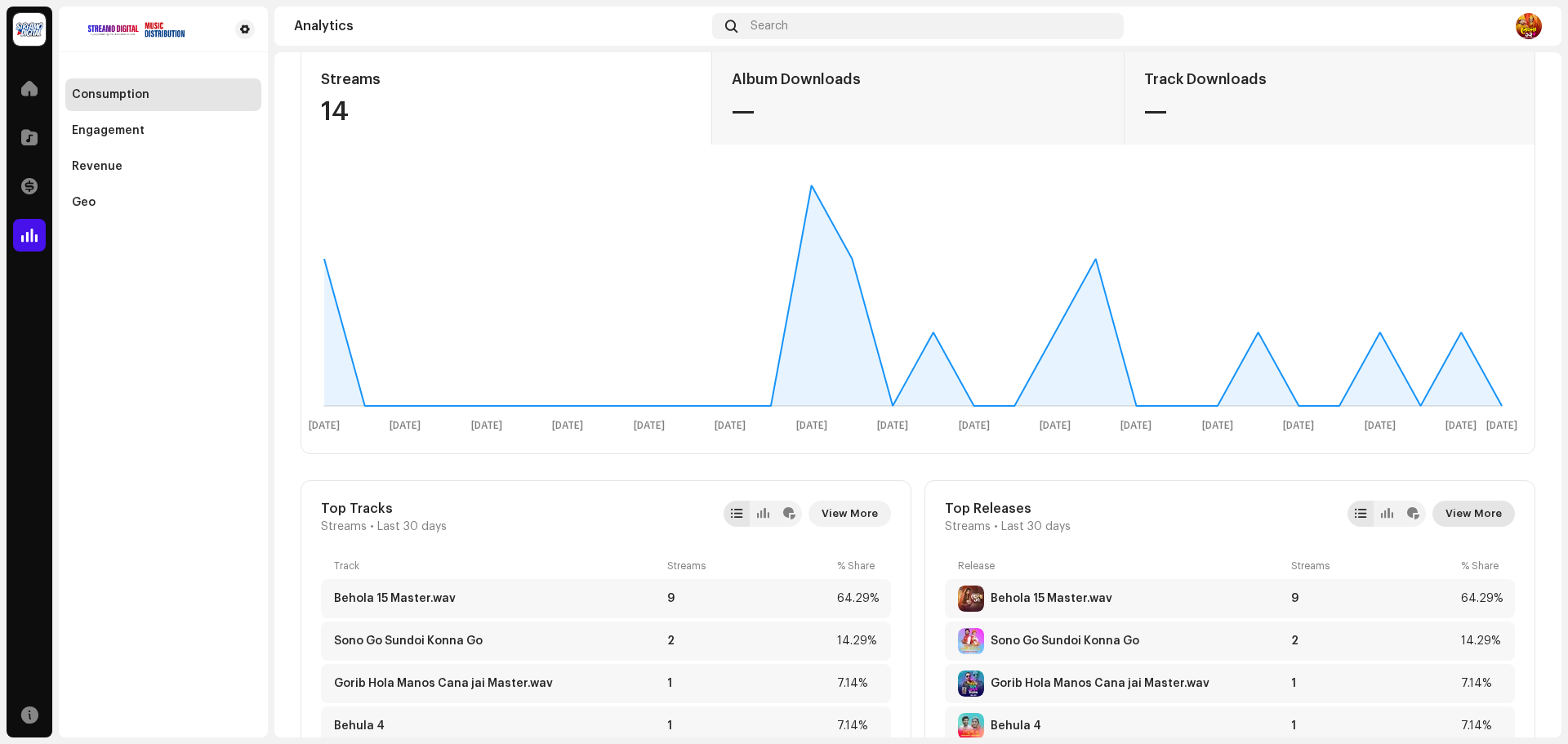
click at [1460, 503] on span "View More" at bounding box center [1473, 513] width 57 height 33
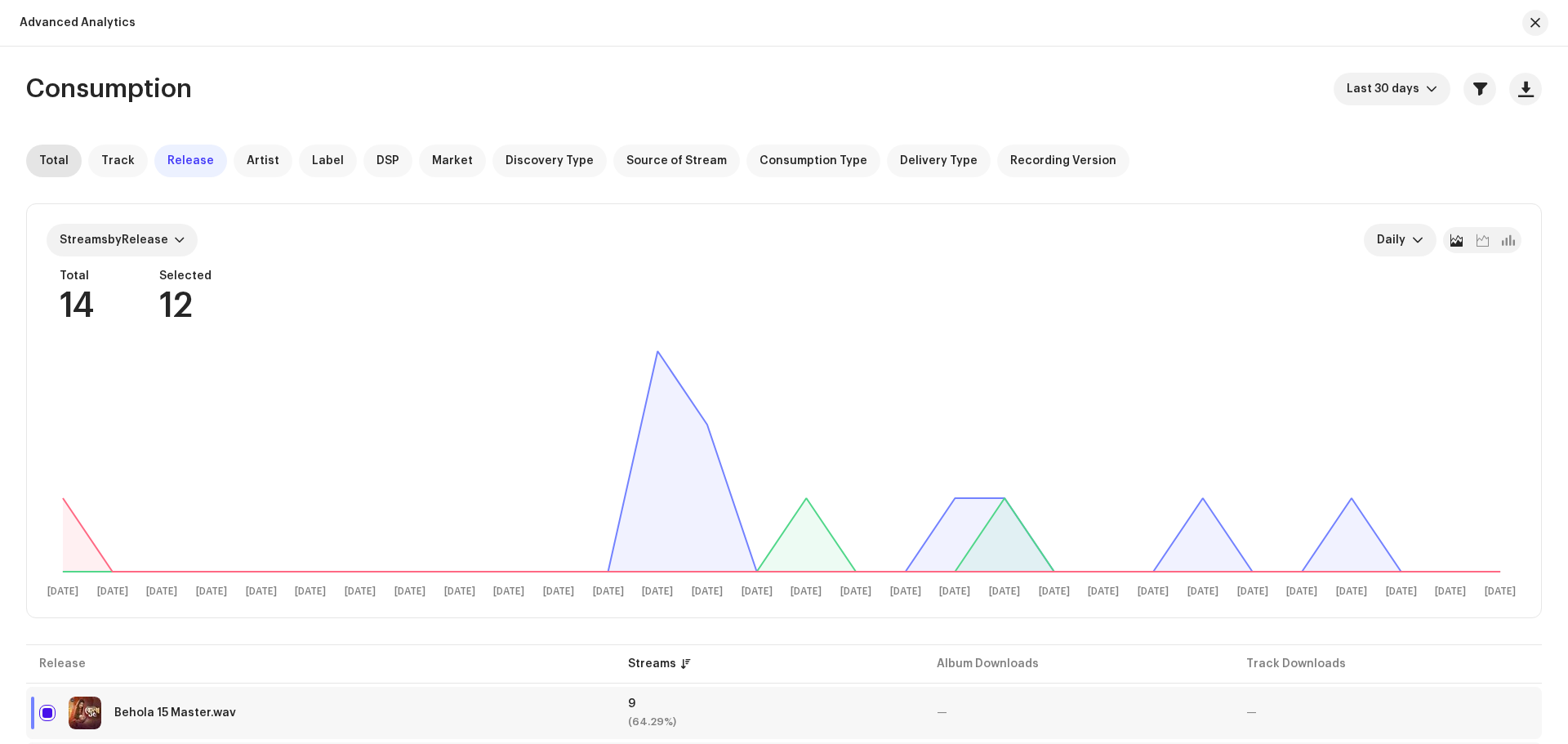
click at [73, 161] on div "Total" at bounding box center [54, 160] width 56 height 33
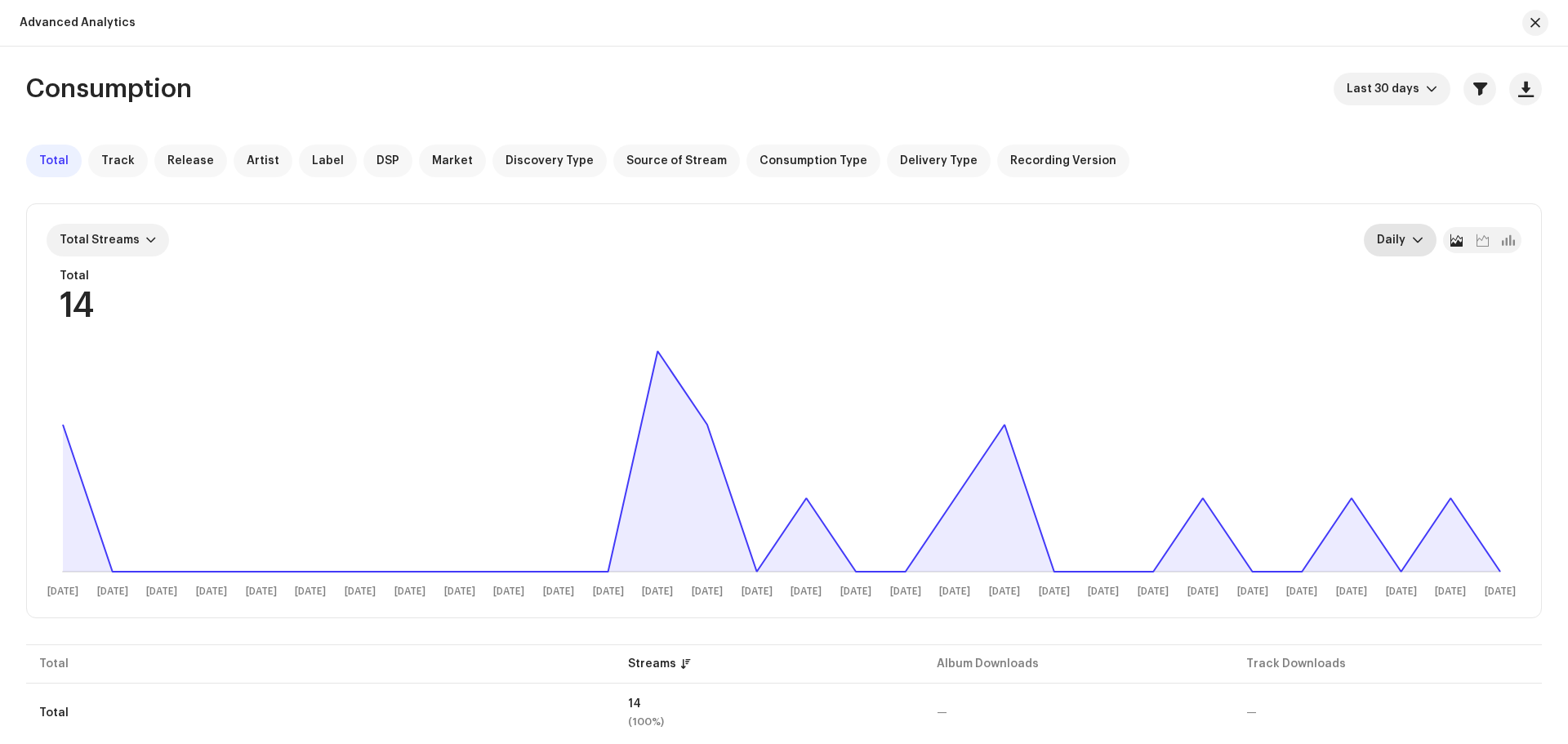
click at [1415, 241] on icon "dropdown trigger" at bounding box center [1418, 240] width 12 height 12
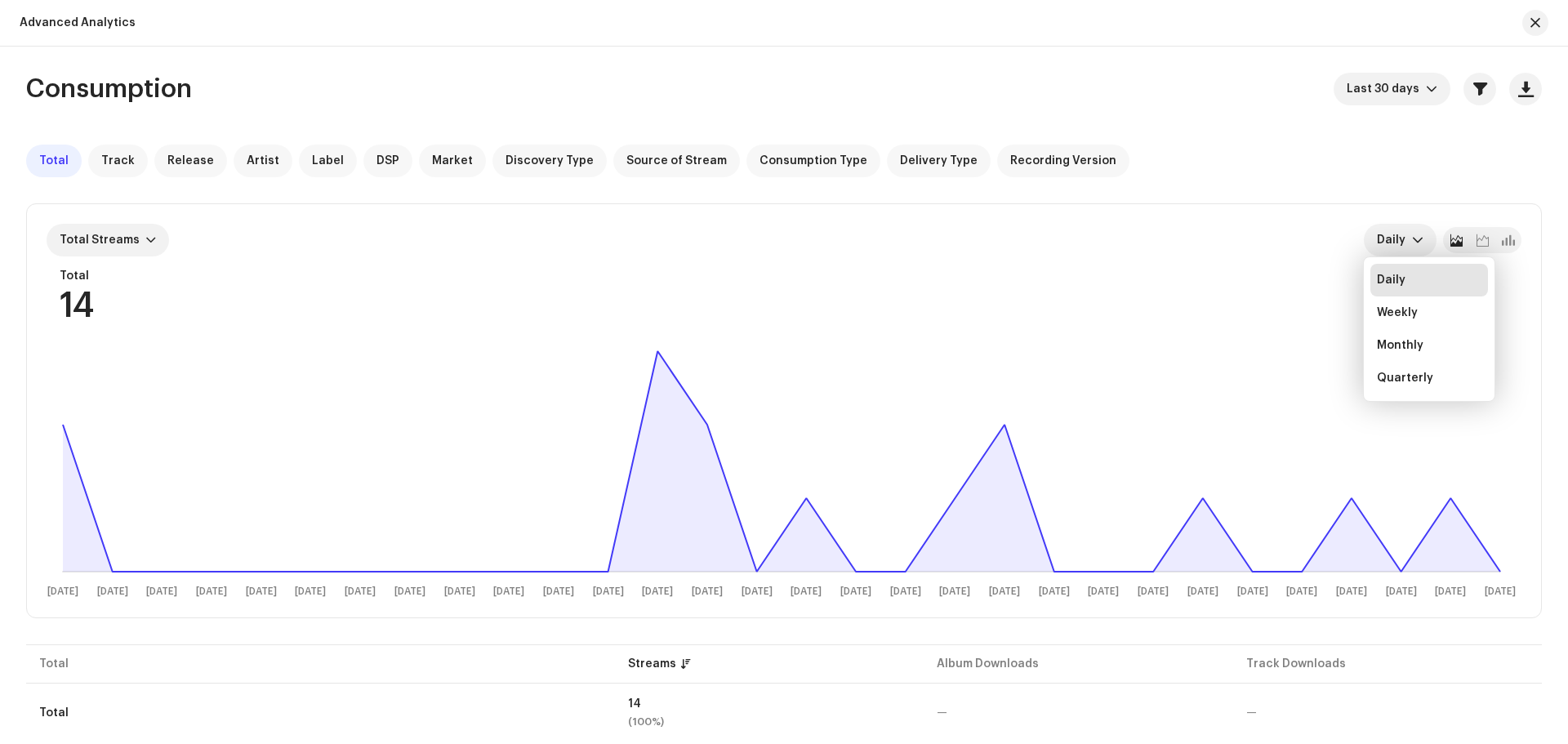
click at [1305, 249] on div "Total Streams Daily Daily Weekly Monthly Quarterly" at bounding box center [784, 240] width 1475 height 33
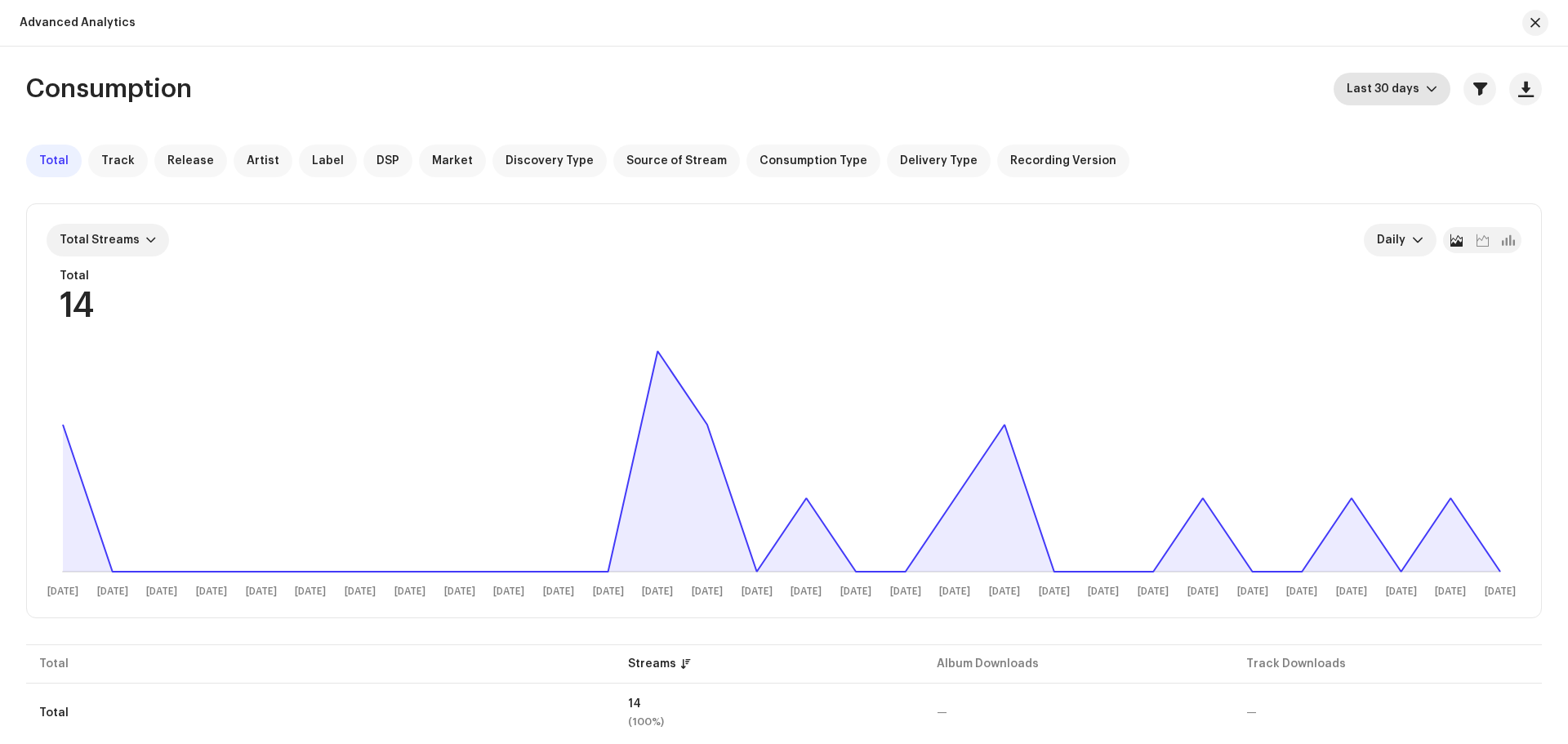
click at [1426, 84] on icon "dropdown trigger" at bounding box center [1432, 89] width 12 height 12
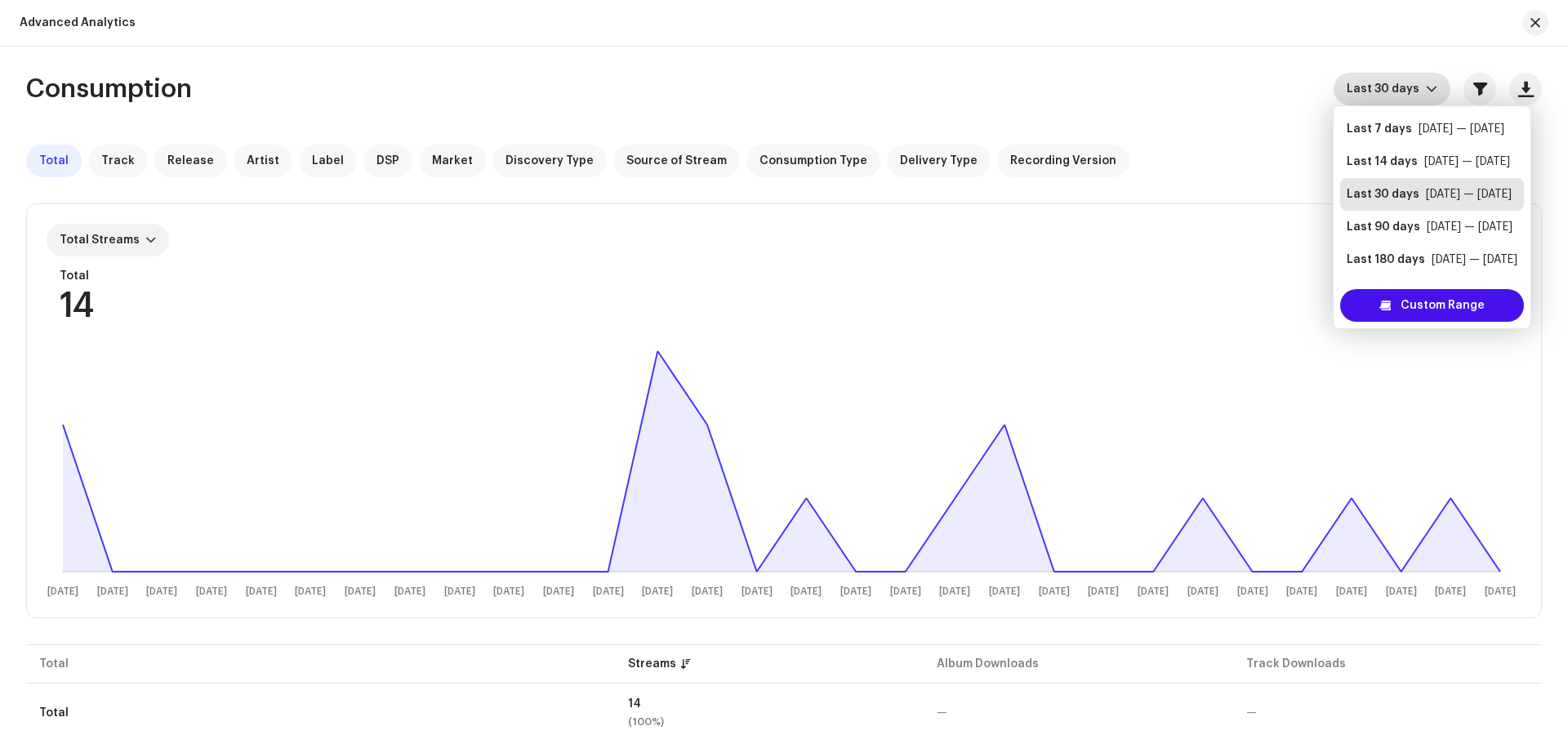
scroll to position [26, 0]
